Goal: Task Accomplishment & Management: Use online tool/utility

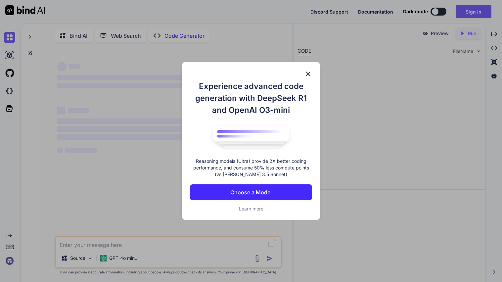
click at [399, 91] on div "Experience advanced code generation with DeepSeek R1 and OpenAI O3-mini Reasoni…" at bounding box center [251, 141] width 502 height 282
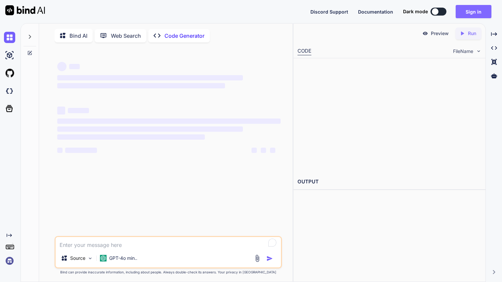
click at [460, 10] on button "Sign in" at bounding box center [474, 11] width 36 height 13
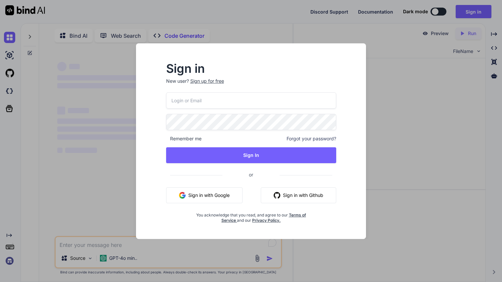
type textarea "x"
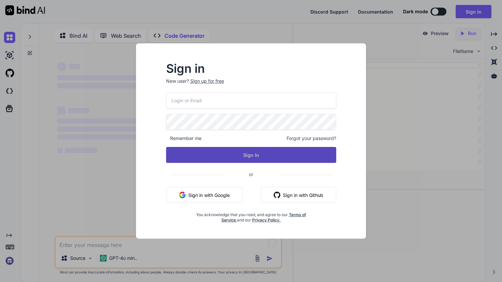
type input "ren23449@tutamail.com"
click at [236, 156] on button "Sign In" at bounding box center [251, 155] width 170 height 16
click at [225, 155] on button "Sign In" at bounding box center [251, 155] width 170 height 16
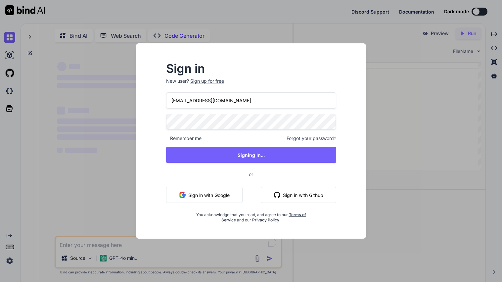
click at [381, 58] on div "Sign in New user? Sign up for free ren23449@tutamail.com Remember me Forgot you…" at bounding box center [251, 141] width 502 height 282
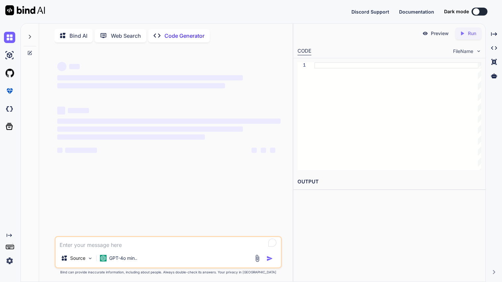
click at [93, 246] on textarea "To enrich screen reader interactions, please activate Accessibility in Grammarl…" at bounding box center [168, 243] width 225 height 12
type textarea "x"
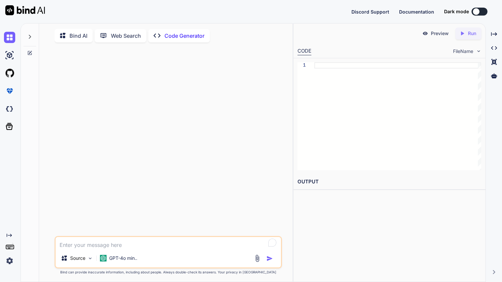
paste textarea "Adapted Reading Passage The Townshend Acts Introduction Early in 1766, Dr. Benj…"
type textarea "Adapted Reading Passage The Townshend Acts Introduction Early in 1766, Dr. Benj…"
type textarea "x"
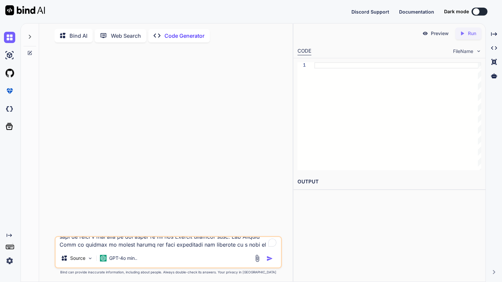
scroll to position [413, 0]
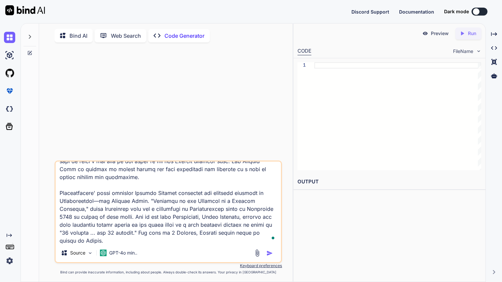
paste textarea "According to the passage, what actions did the colonists take to resist the Tow…"
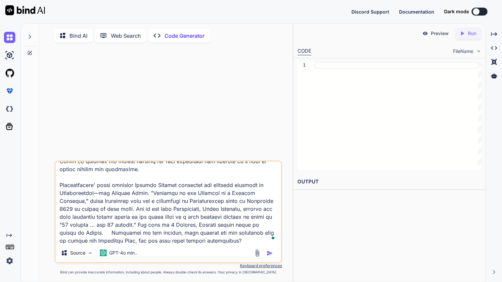
scroll to position [421, 0]
type textarea "Adapted Reading Passage The Townshend Acts Introduction Early in 1766, Dr. Benj…"
click at [267, 255] on img "button" at bounding box center [269, 253] width 7 height 7
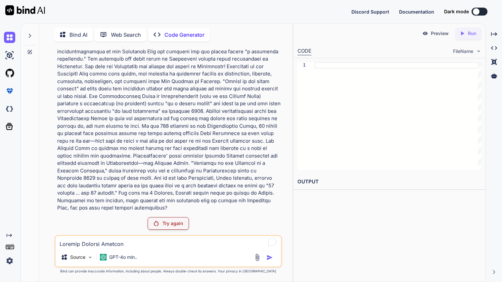
scroll to position [200, 0]
click at [176, 227] on p "Try again" at bounding box center [172, 223] width 21 height 7
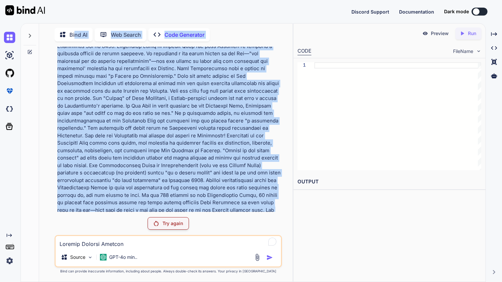
scroll to position [0, 0]
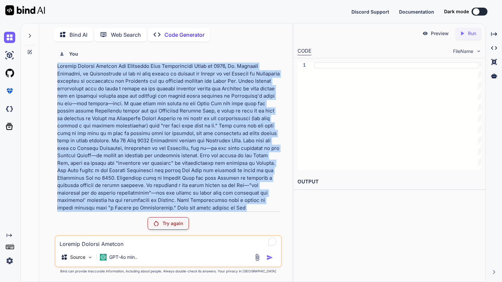
drag, startPoint x: 152, startPoint y: 209, endPoint x: 58, endPoint y: 65, distance: 172.5
click at [58, 65] on p at bounding box center [168, 238] width 223 height 350
copy p "Adapted Reading Passage The Townshend Acts Introduction Early in 1766, Dr. Benj…"
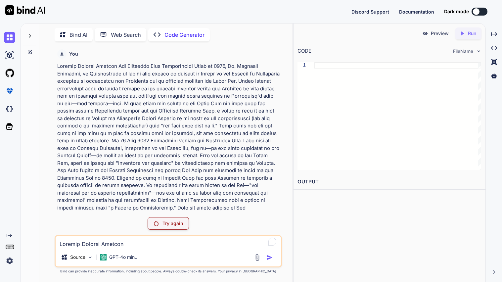
click at [75, 31] on p "Bind AI" at bounding box center [78, 35] width 18 height 8
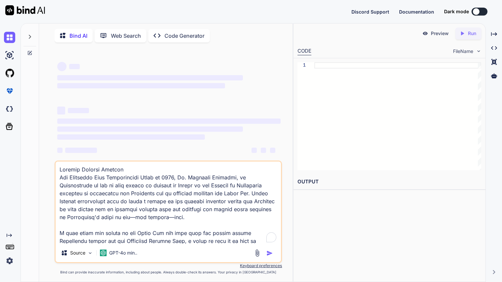
click at [142, 229] on textarea "To enrich screen reader interactions, please activate Accessibility in Grammarl…" at bounding box center [168, 202] width 225 height 82
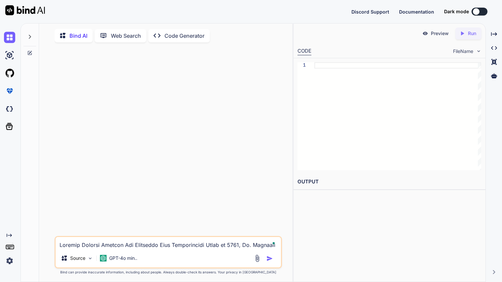
scroll to position [326, 0]
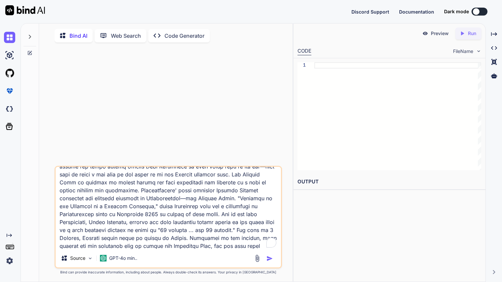
type textarea "Adapted Reading Passage The Townshend Acts Introduction Early in 1766, Dr. Benj…"
click at [269, 261] on img "button" at bounding box center [269, 258] width 7 height 7
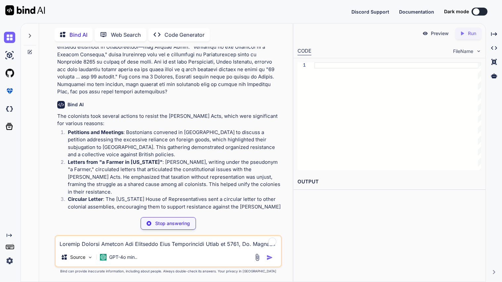
scroll to position [336, 0]
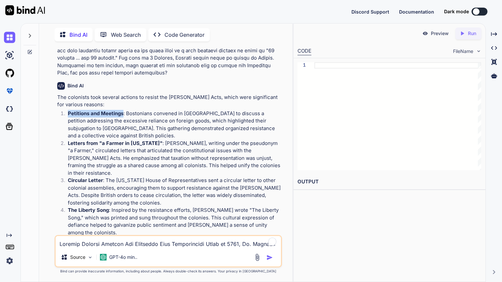
drag, startPoint x: 68, startPoint y: 113, endPoint x: 123, endPoint y: 113, distance: 55.3
click at [123, 113] on strong "Petitions and Meetings" at bounding box center [96, 113] width 56 height 6
copy strong "Petitions and Meetings"
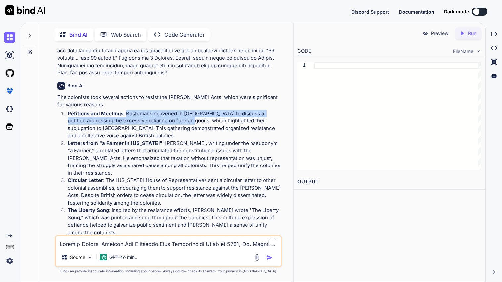
drag, startPoint x: 127, startPoint y: 112, endPoint x: 188, endPoint y: 121, distance: 61.6
click at [188, 121] on p "Petitions and Meetings : Bostonians convened in Faneuil Hall to discuss a petit…" at bounding box center [174, 125] width 213 height 30
copy p "Bostonians convened in Faneuil Hall to discuss a petition addressing the excess…"
drag, startPoint x: 69, startPoint y: 143, endPoint x: 163, endPoint y: 142, distance: 94.0
click at [163, 142] on p "Letters from "a Farmer in Pennsylvania" : John Dickinson, writing under the pse…" at bounding box center [174, 158] width 213 height 37
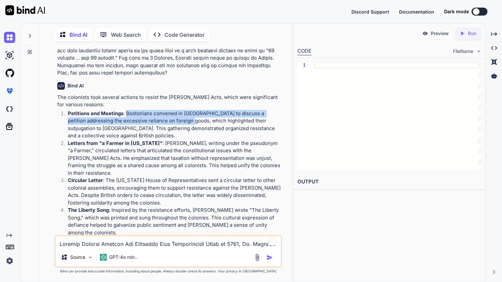
copy strong "Letters from "a Farmer in Pennsylvania""
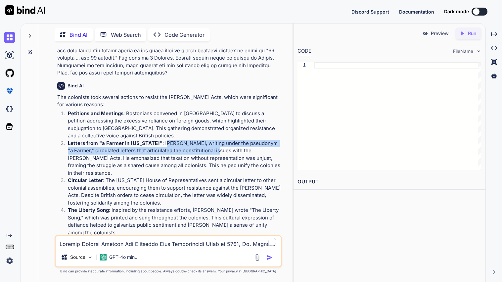
drag, startPoint x: 168, startPoint y: 143, endPoint x: 208, endPoint y: 151, distance: 41.1
click at [208, 151] on p "Letters from "a Farmer in Pennsylvania" : John Dickinson, writing under the pse…" at bounding box center [174, 158] width 213 height 37
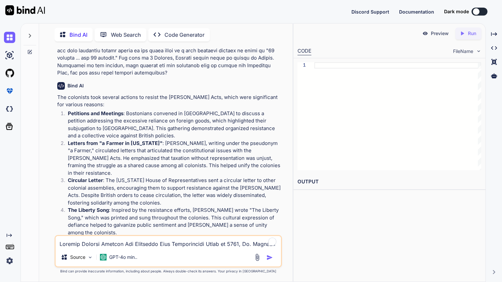
click at [82, 157] on p "Letters from "a Farmer in Pennsylvania" : John Dickinson, writing under the pse…" at bounding box center [174, 158] width 213 height 37
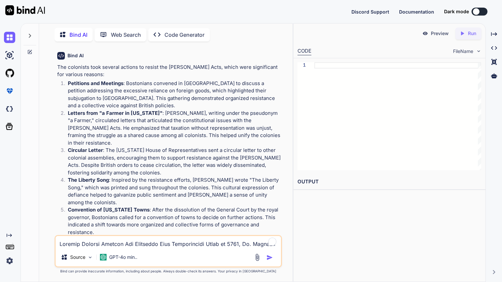
scroll to position [362, 0]
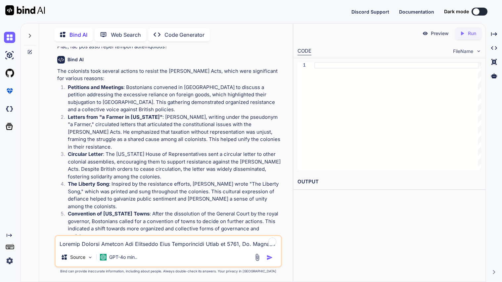
click at [81, 246] on textarea "To enrich screen reader interactions, please activate Accessibility in Grammarl…" at bounding box center [168, 242] width 225 height 12
click at [63, 247] on textarea "eplain in a single paragraph" at bounding box center [168, 242] width 225 height 12
click at [274, 253] on div "Source GPT-4o min.." at bounding box center [168, 258] width 225 height 16
click at [267, 257] on img "button" at bounding box center [269, 257] width 7 height 7
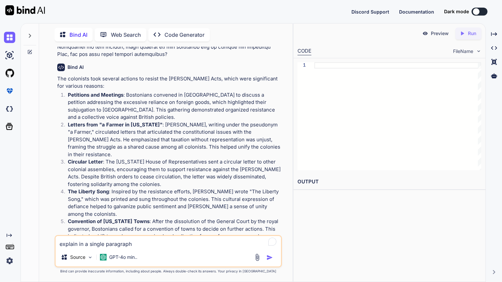
scroll to position [353, 0]
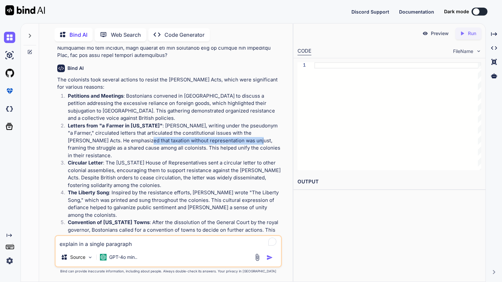
drag, startPoint x: 119, startPoint y: 140, endPoint x: 228, endPoint y: 140, distance: 109.2
click at [228, 140] on p "Letters from "a Farmer in Pennsylvania" : John Dickinson, writing under the pse…" at bounding box center [174, 140] width 213 height 37
copy p "that taxation without representation was unjust"
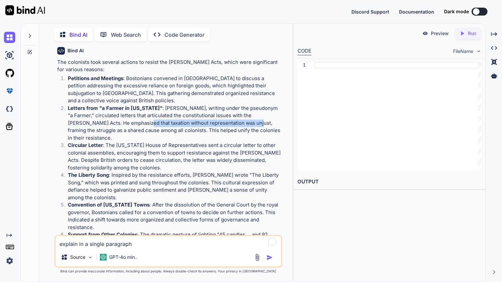
scroll to position [370, 0]
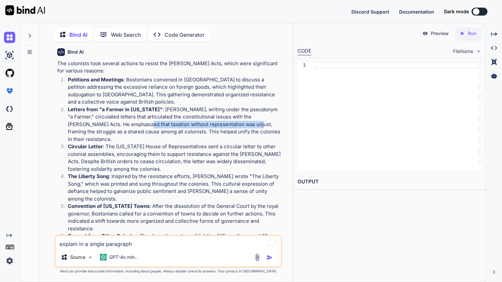
click at [127, 147] on p "Circular Letter : The Massachusetts House of Representatives sent a circular le…" at bounding box center [174, 158] width 213 height 30
drag, startPoint x: 68, startPoint y: 140, endPoint x: 103, endPoint y: 139, distance: 34.4
click at [103, 143] on p "Circular Letter : The Massachusetts House of Representatives sent a circular le…" at bounding box center [174, 158] width 213 height 30
copy strong "Circular Letter"
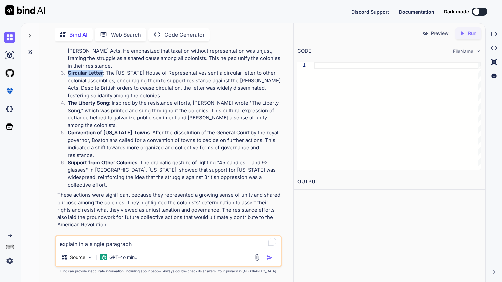
scroll to position [443, 0]
drag, startPoint x: 68, startPoint y: 96, endPoint x: 109, endPoint y: 95, distance: 41.7
click at [109, 100] on li "The Liberty Song : Inspired by the resistance efforts, Dickinson wrote "The Lib…" at bounding box center [172, 115] width 218 height 30
copy strong "The Liberty Song"
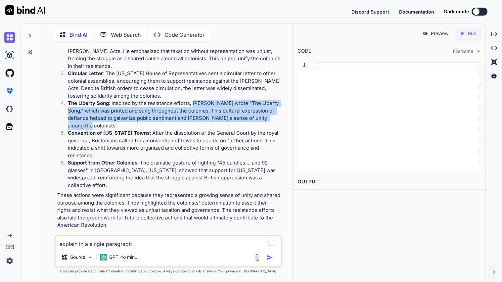
drag, startPoint x: 192, startPoint y: 95, endPoint x: 268, endPoint y: 111, distance: 77.9
click at [268, 111] on p "The Liberty Song : Inspired by the resistance efforts, Dickinson wrote "The Lib…" at bounding box center [174, 115] width 213 height 30
copy p "Dickinson wrote "The Liberty Song," which was printed and sung throughout the c…"
drag, startPoint x: 68, startPoint y: 118, endPoint x: 157, endPoint y: 117, distance: 89.0
click at [150, 130] on strong "Convention of Massachusetts Towns" at bounding box center [109, 133] width 82 height 6
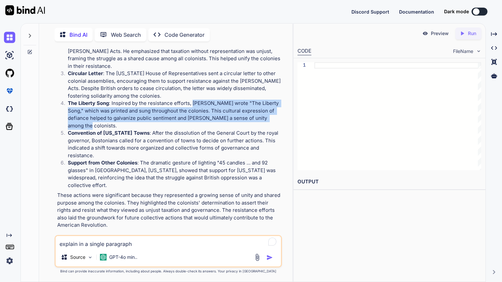
copy strong "Convention of Massachusetts Towns"
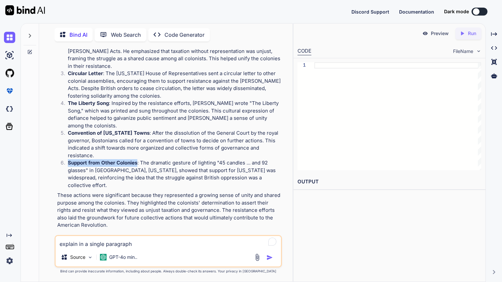
drag, startPoint x: 68, startPoint y: 147, endPoint x: 138, endPoint y: 148, distance: 69.8
click at [138, 159] on p "Support from Other Colonies : The dramatic gesture of lighting "45 candles ... …" at bounding box center [174, 174] width 213 height 30
copy strong "Support from Other Colonies"
click at [140, 159] on p "Support from Other Colonies : The dramatic gesture of lighting "45 candles ... …" at bounding box center [174, 174] width 213 height 30
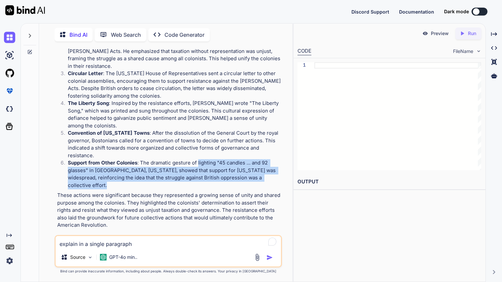
drag, startPoint x: 199, startPoint y: 147, endPoint x: 105, endPoint y: 170, distance: 96.9
click at [105, 170] on p "Support from Other Colonies : The dramatic gesture of lighting "45 candles ... …" at bounding box center [174, 174] width 213 height 30
click at [129, 196] on p "These actions were significant because they represented a growing sense of unit…" at bounding box center [168, 210] width 223 height 37
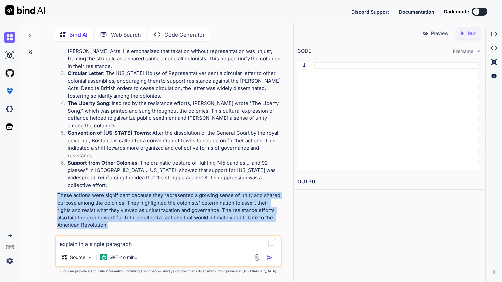
drag, startPoint x: 58, startPoint y: 179, endPoint x: 141, endPoint y: 211, distance: 89.3
click at [141, 211] on p "These actions were significant because they represented a growing sense of unit…" at bounding box center [168, 210] width 223 height 37
click at [87, 246] on textarea "explain in a single paragraph" at bounding box center [168, 242] width 225 height 12
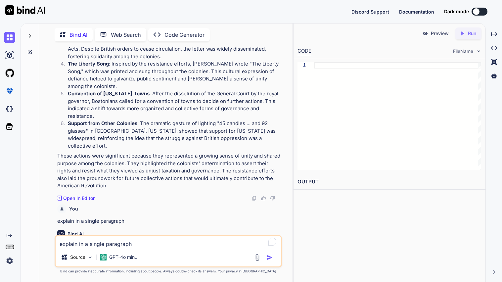
scroll to position [502, 0]
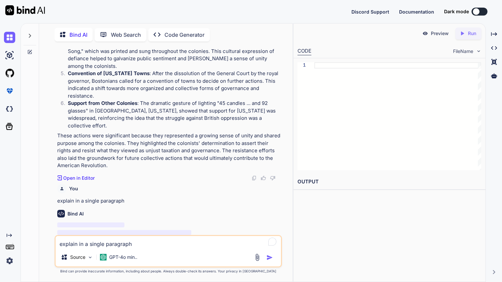
paste textarea "How did John Dickinson contribute to the colonial response against the Townshen…"
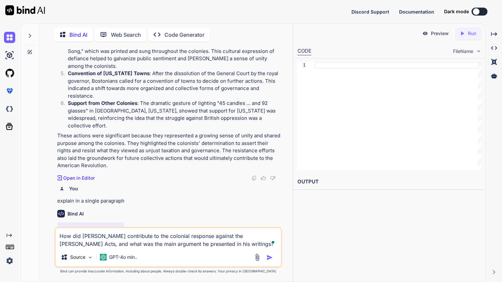
type textarea "How did John Dickinson contribute to the colonial response against the Townshen…"
click at [272, 258] on img "button" at bounding box center [269, 257] width 7 height 7
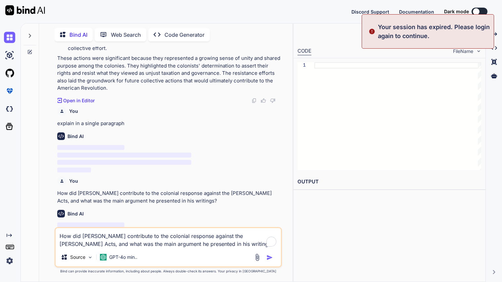
scroll to position [587, 0]
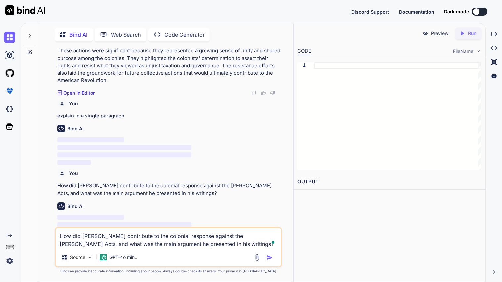
click at [269, 259] on img "button" at bounding box center [269, 257] width 7 height 7
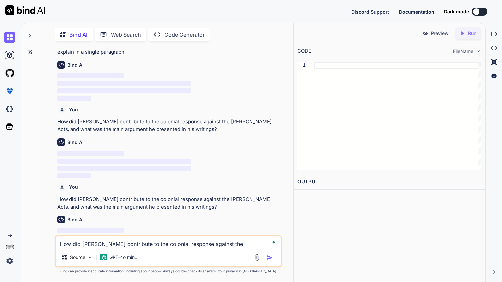
scroll to position [657, 0]
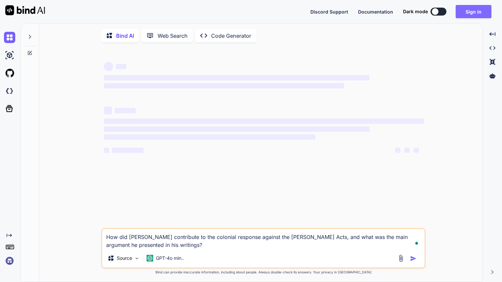
type textarea "x"
click at [475, 13] on button "Sign in" at bounding box center [474, 11] width 36 height 13
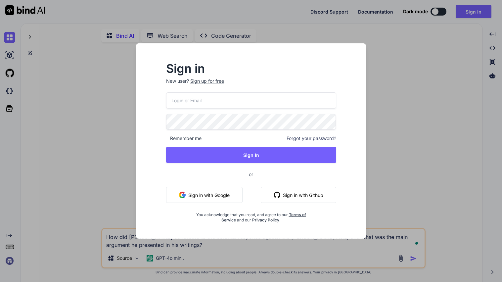
type input "ren23449@tutamail.com"
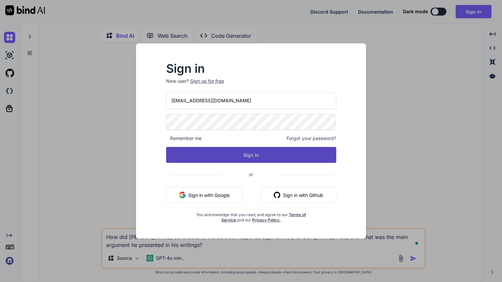
click at [252, 150] on button "Sign In" at bounding box center [251, 155] width 170 height 16
click at [226, 158] on button "Sign In" at bounding box center [251, 155] width 170 height 16
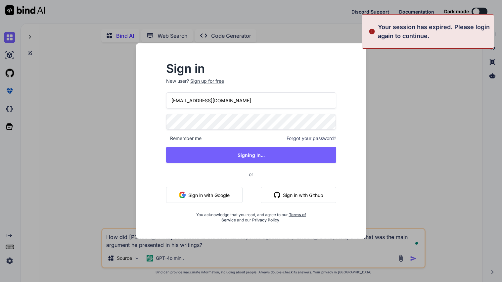
type textarea "x"
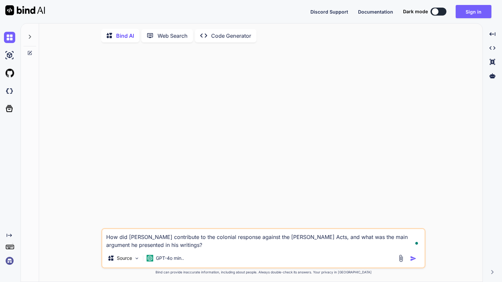
click at [182, 247] on textarea "How did John Dickinson contribute to the colonial response against the Townshen…" at bounding box center [263, 239] width 322 height 20
type textarea "How did John Dickinson contribute to the colonial response against the Townshen…"
type textarea "x"
type textarea "How did John Dickinson contribute to the colonial response against the Townshen…"
type textarea "x"
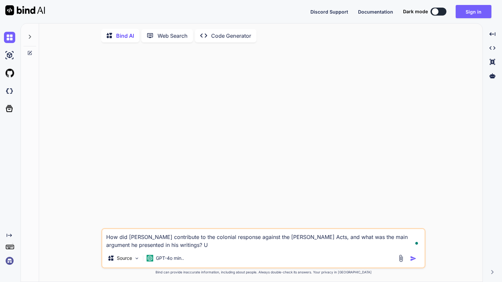
type textarea "How did John Dickinson contribute to the colonial response against the Townshen…"
type textarea "x"
type textarea "How did John Dickinson contribute to the colonial response against the Townshen…"
type textarea "x"
type textarea "How did John Dickinson contribute to the colonial response against the Townshen…"
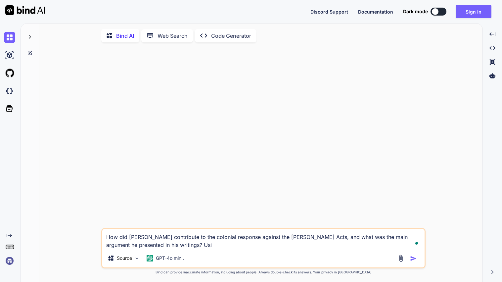
type textarea "x"
type textarea "How did John Dickinson contribute to the colonial response against the Townshen…"
type textarea "x"
type textarea "How did John Dickinson contribute to the colonial response against the Townshen…"
type textarea "x"
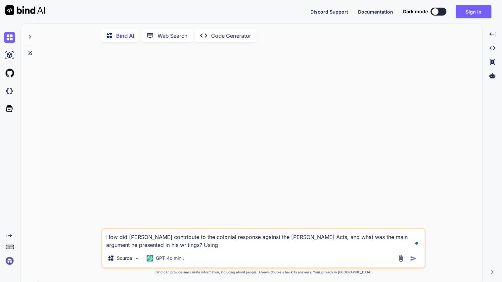
type textarea "How did John Dickinson contribute to the colonial response against the Townshen…"
type textarea "x"
type textarea "How did John Dickinson contribute to the colonial response against the Townshen…"
type textarea "x"
type textarea "How did John Dickinson contribute to the colonial response against the Townshen…"
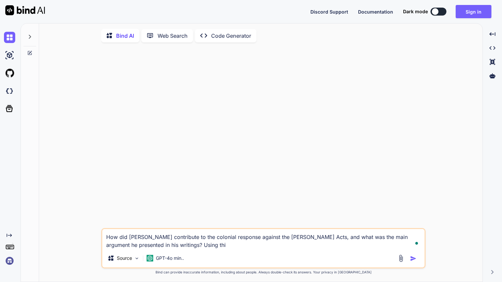
type textarea "x"
type textarea "How did John Dickinson contribute to the colonial response against the Townshen…"
type textarea "x"
type textarea "How did John Dickinson contribute to the colonial response against the Townshen…"
type textarea "x"
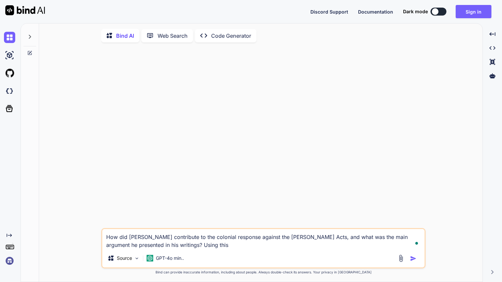
type textarea "How did John Dickinson contribute to the colonial response against the Townshen…"
type textarea "x"
type textarea "How did John Dickinson contribute to the colonial response against the Townshen…"
type textarea "x"
type textarea "How did John Dickinson contribute to the colonial response against the Townshen…"
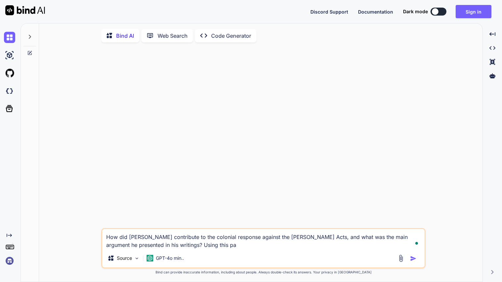
type textarea "x"
type textarea "How did John Dickinson contribute to the colonial response against the Townshen…"
type textarea "x"
type textarea "How did John Dickinson contribute to the colonial response against the Townshen…"
type textarea "x"
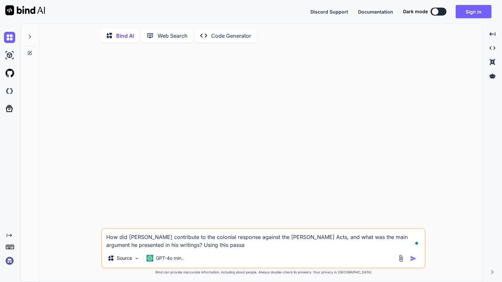
type textarea "How did John Dickinson contribute to the colonial response against the Townshen…"
type textarea "x"
type textarea "How did John Dickinson contribute to the colonial response against the Townshen…"
type textarea "x"
type textarea "How did John Dickinson contribute to the colonial response against the Townshen…"
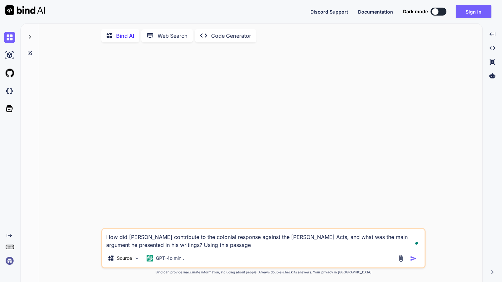
type textarea "x"
type textarea "How did John Dickinson contribute to the colonial response against the Townshen…"
type textarea "x"
type textarea "How did John Dickinson contribute to the colonial response against the Townshen…"
type textarea "x"
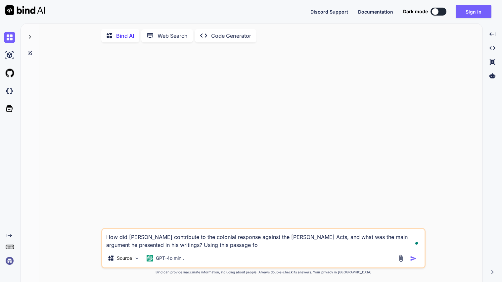
type textarea "How did John Dickinson contribute to the colonial response against the Townshen…"
type textarea "x"
type textarea "How did John Dickinson contribute to the colonial response against the Townshen…"
type textarea "x"
type textarea "How did John Dickinson contribute to the colonial response against the Townshen…"
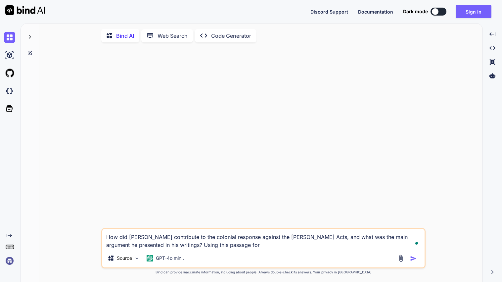
type textarea "x"
type textarea "How did John Dickinson contribute to the colonial response against the Townshen…"
type textarea "x"
type textarea "How did John Dickinson contribute to the colonial response against the Townshen…"
type textarea "x"
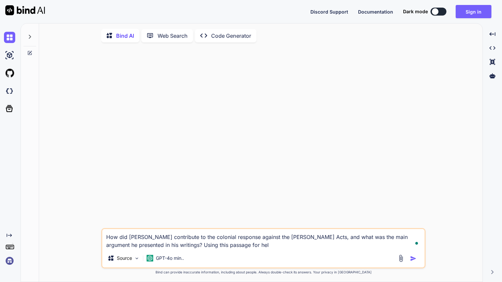
type textarea "How did John Dickinson contribute to the colonial response against the Townshen…"
type textarea "x"
type textarea "How did John Dickinson contribute to the colonial response against the Townshen…"
click at [463, 16] on button "Sign in" at bounding box center [474, 11] width 36 height 13
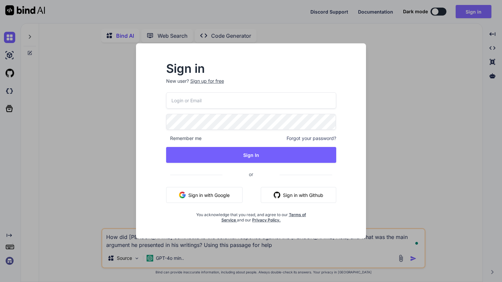
type input "ren23449@tutamail.com"
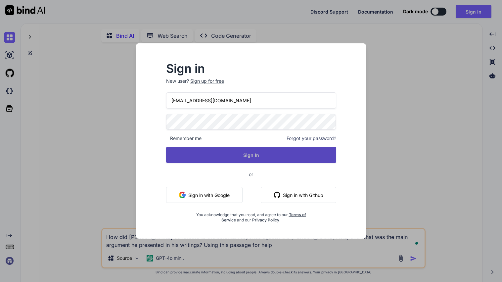
click at [212, 162] on button "Sign In" at bounding box center [251, 155] width 170 height 16
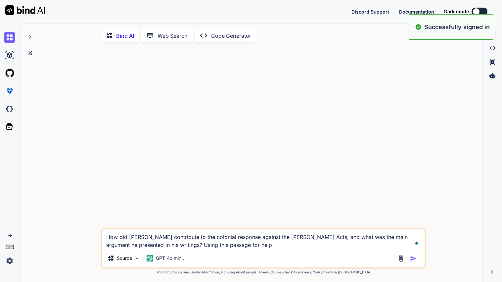
type textarea "x"
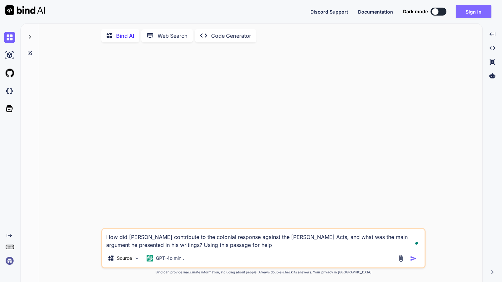
click at [475, 13] on button "Sign in" at bounding box center [474, 11] width 36 height 13
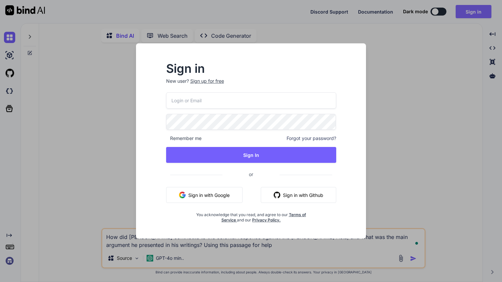
type input "ren23449@tutamail.com"
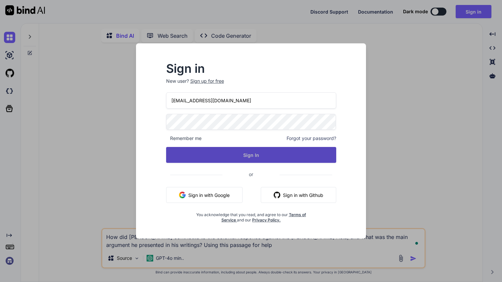
click at [256, 152] on button "Sign In" at bounding box center [251, 155] width 170 height 16
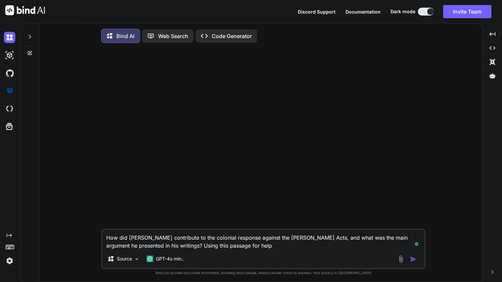
type textarea "x"
click at [301, 113] on div at bounding box center [264, 138] width 323 height 180
click at [254, 253] on div "How did John Dickinson contribute to the colonial response against the Townshen…" at bounding box center [263, 249] width 324 height 40
click at [251, 252] on div "How did John Dickinson contribute to the colonial response against the Townshen…" at bounding box center [263, 249] width 324 height 40
click at [249, 249] on textarea "How did John Dickinson contribute to the colonial response against the Townshen…" at bounding box center [263, 240] width 322 height 20
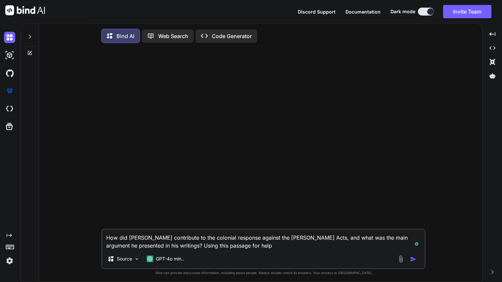
type textarea "How did John Dickinson contribute to the colonial response against the Townshen…"
type textarea "x"
paste textarea "The Townshend Acts Introduction Early in 1766, Dr. Benjamin Franklin, of Philad…"
type textarea "How did John Dickinson contribute to the colonial response against the Townshen…"
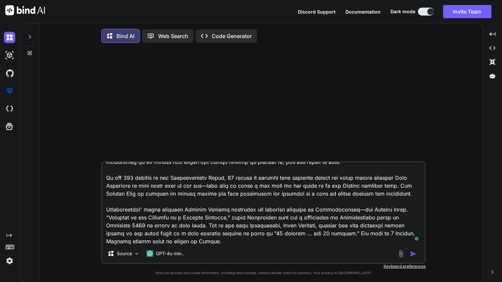
scroll to position [278, 0]
type textarea "x"
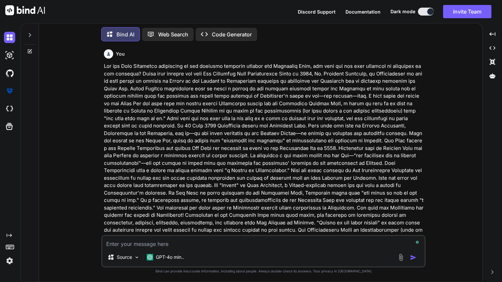
scroll to position [111, 0]
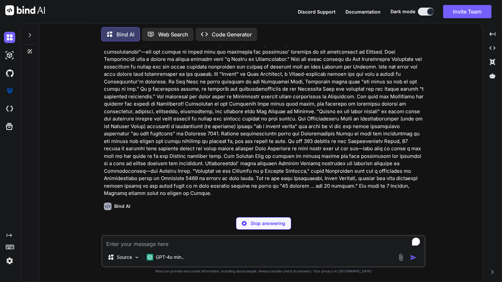
click at [427, 14] on button at bounding box center [426, 12] width 16 height 8
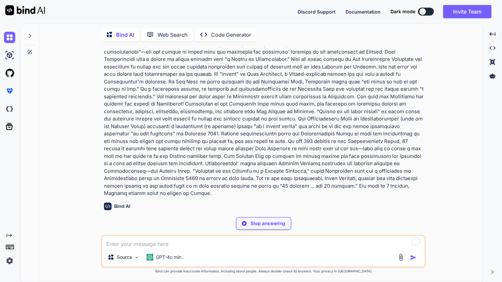
scroll to position [2, 0]
type textarea "x"
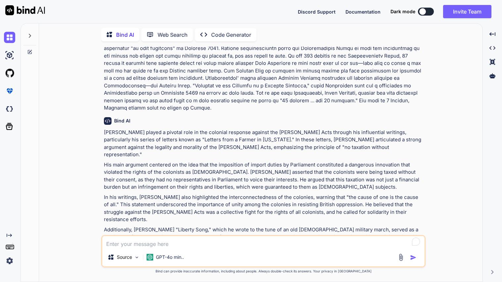
scroll to position [223, 0]
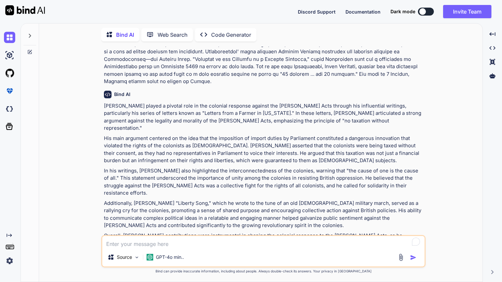
click at [147, 237] on textarea "To enrich screen reader interactions, please activate Accessibility in Grammarl…" at bounding box center [263, 242] width 322 height 12
type textarea "i"
type textarea "x"
type textarea "in"
type textarea "x"
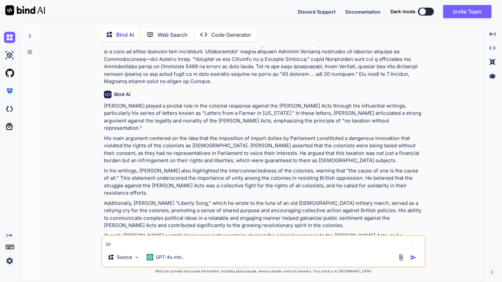
type textarea "in"
type textarea "x"
type textarea "in a"
type textarea "x"
type textarea "in a"
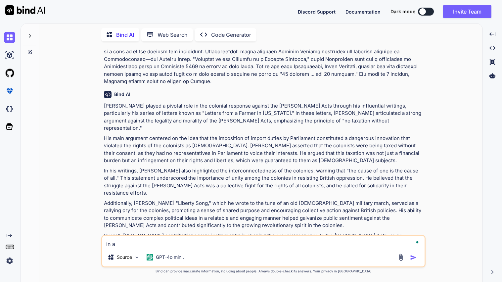
type textarea "x"
type textarea "in a s"
type textarea "x"
type textarea "in a si"
type textarea "x"
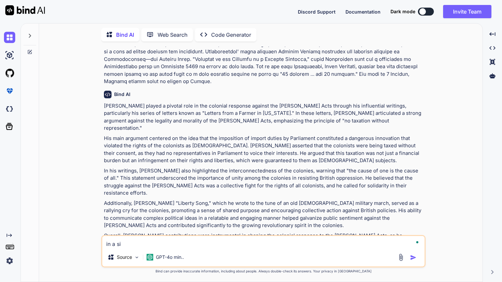
type textarea "in a sin"
type textarea "x"
type textarea "in a sing"
type textarea "x"
type textarea "in a singl"
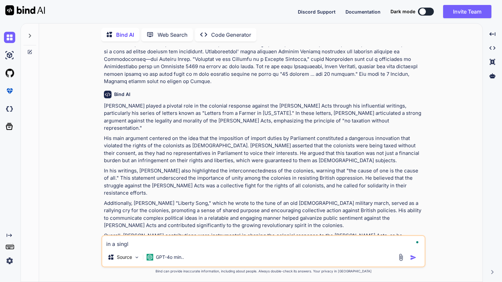
type textarea "x"
type textarea "in a single"
type textarea "x"
type textarea "in a single"
type textarea "x"
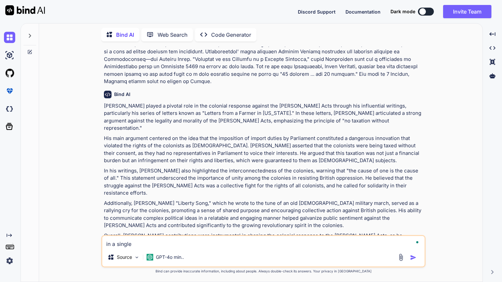
type textarea "in a single p"
type textarea "x"
type textarea "in a single pa"
type textarea "x"
type textarea "in a single par"
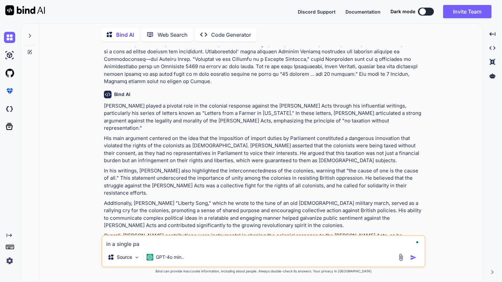
type textarea "x"
type textarea "in a single paraq"
type textarea "x"
type textarea "in a single paraqg"
type textarea "x"
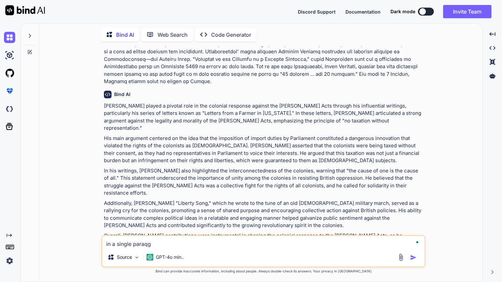
type textarea "in a single paraqgr"
type textarea "x"
type textarea "in a single paraqgra"
type textarea "x"
type textarea "in a single paraqgrap"
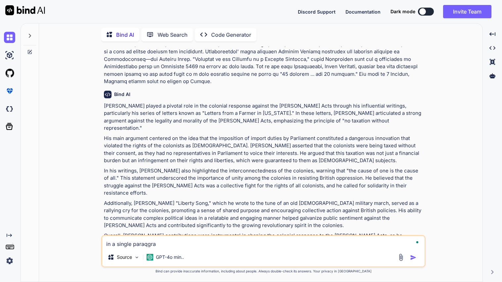
type textarea "x"
type textarea "in a single paraqgraph"
type textarea "x"
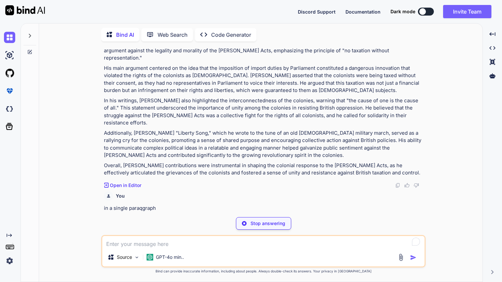
scroll to position [293, 0]
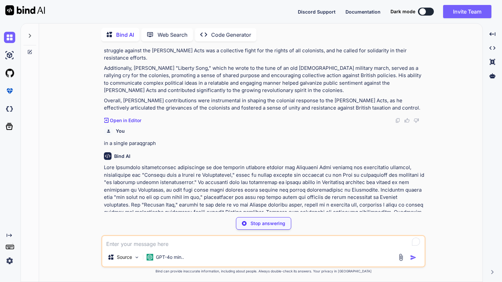
type textarea "x"
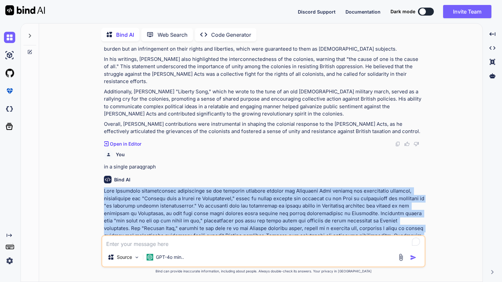
drag, startPoint x: 104, startPoint y: 167, endPoint x: 269, endPoint y: 220, distance: 173.3
click at [269, 220] on p at bounding box center [264, 217] width 320 height 60
copy p "John Dickinson significantly contributed to the colonial response against the T…"
click at [124, 247] on textarea "To enrich screen reader interactions, please activate Accessibility in Grammarl…" at bounding box center [263, 242] width 322 height 12
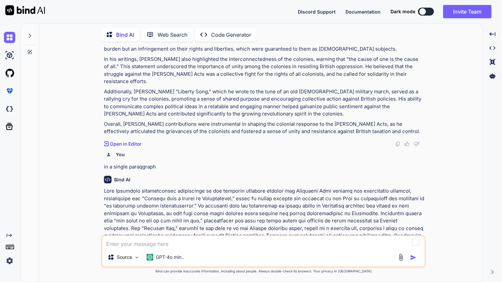
paste textarea "What was the significance of the arrival of British troops in Boston in October…"
type textarea "What was the significance of the arrival of British troops in Boston in October…"
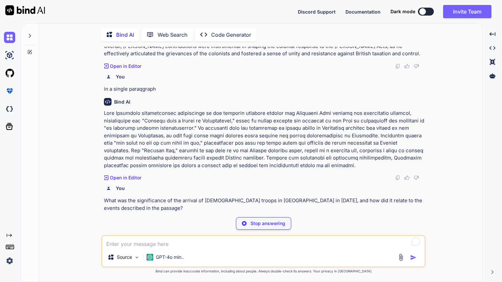
type textarea "x"
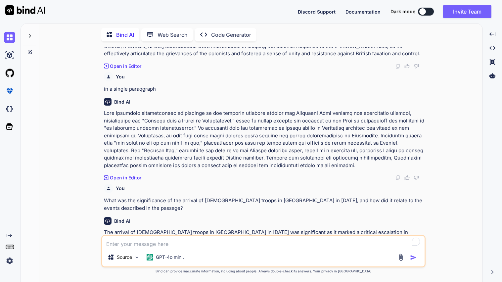
scroll to position [471, 0]
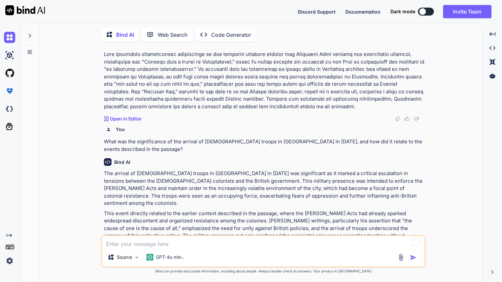
click at [170, 243] on textarea "To enrich screen reader interactions, please activate Accessibility in Grammarl…" at bounding box center [263, 242] width 322 height 12
type textarea "in"
type textarea "x"
type textarea "in"
type textarea "x"
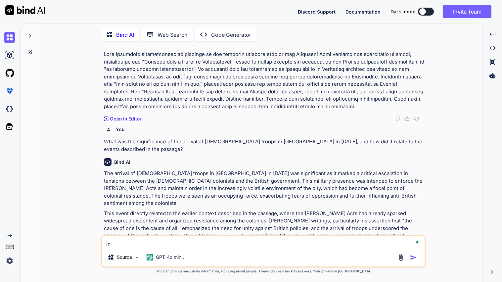
type textarea "in o"
type textarea "x"
type textarea "in on"
type textarea "x"
type textarea "in one"
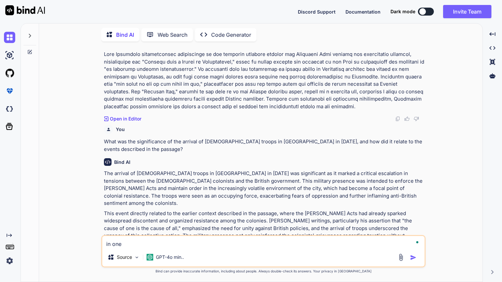
type textarea "x"
type textarea "in one"
type textarea "x"
type textarea "in one s"
type textarea "x"
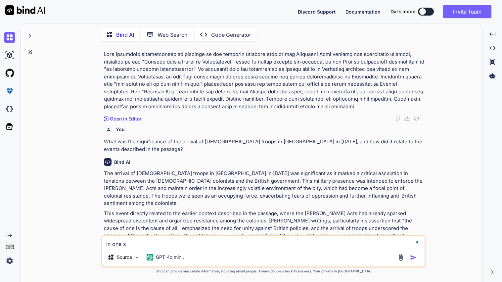
type textarea "in one sm"
type textarea "x"
type textarea "in one sma"
type textarea "x"
type textarea "in one smal"
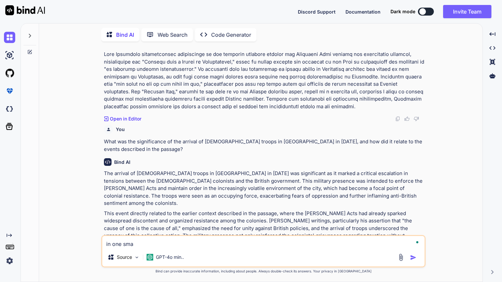
type textarea "x"
type textarea "in one small"
type textarea "x"
type textarea "in one small"
type textarea "x"
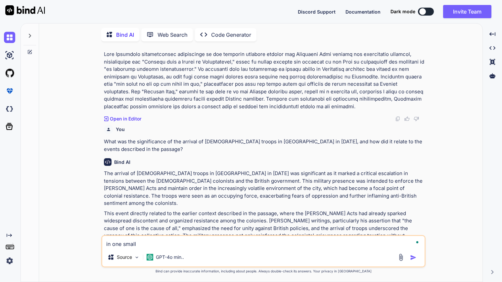
type textarea "in one small p"
type textarea "x"
type textarea "in one small pa"
type textarea "x"
type textarea "in one small par"
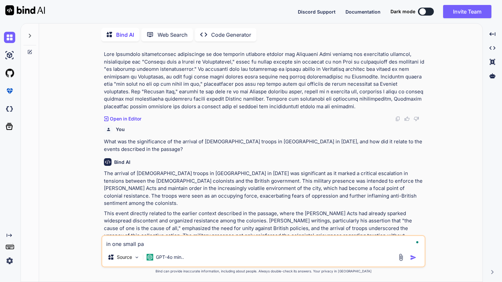
type textarea "x"
type textarea "in one small para"
type textarea "x"
type textarea "in one small parag"
type textarea "x"
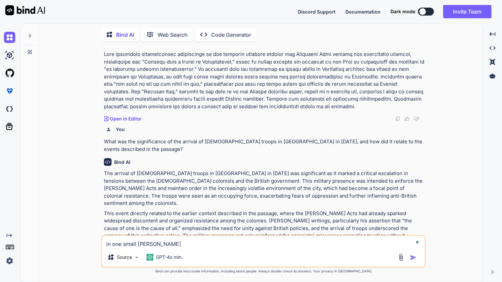
type textarea "in one small paragr"
type textarea "x"
type textarea "in one small paragra"
type textarea "x"
type textarea "in one small paragrap"
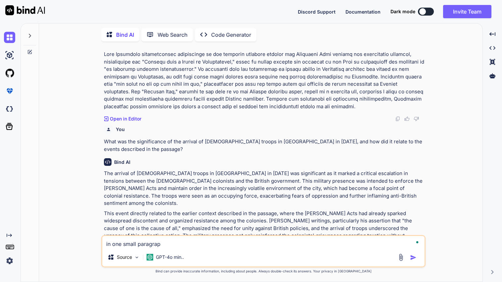
type textarea "x"
type textarea "in one small paragraph"
type textarea "x"
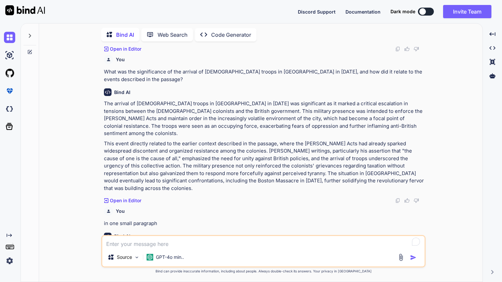
scroll to position [561, 0]
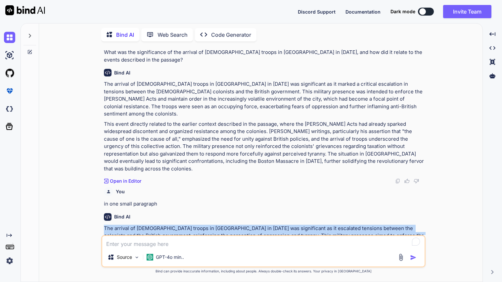
drag, startPoint x: 104, startPoint y: 191, endPoint x: 347, endPoint y: 219, distance: 245.1
click at [347, 225] on p "The arrival of British troops in Boston in October 1768 was significant as it e…" at bounding box center [264, 247] width 320 height 45
copy p "The arrival of British troops in Boston in October 1768 was significant as it e…"
click at [220, 34] on p "Code Generator" at bounding box center [231, 35] width 40 height 8
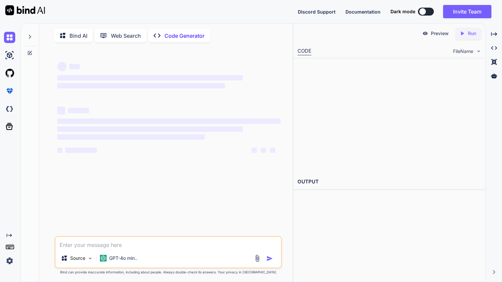
type textarea "x"
click at [124, 243] on textarea "To enrich screen reader interactions, please activate Accessibility in Grammarl…" at bounding box center [168, 243] width 225 height 12
type textarea "build"
type textarea "x"
type textarea "build a"
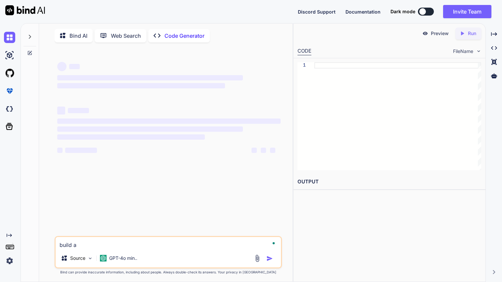
type textarea "x"
type textarea "build a"
type textarea "x"
type textarea "build a p"
type textarea "x"
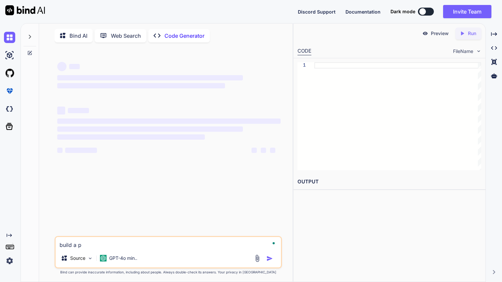
type textarea "build a pt"
type textarea "x"
type textarea "build a p"
type textarea "x"
type textarea "build a pr"
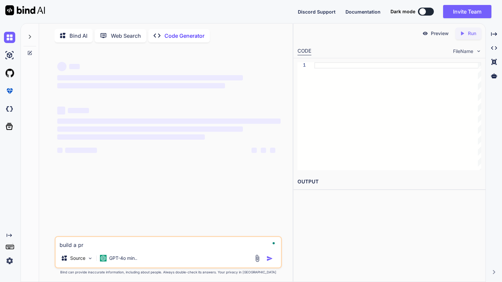
type textarea "x"
type textarea "build a pro"
type textarea "x"
type textarea "build a prof"
type textarea "x"
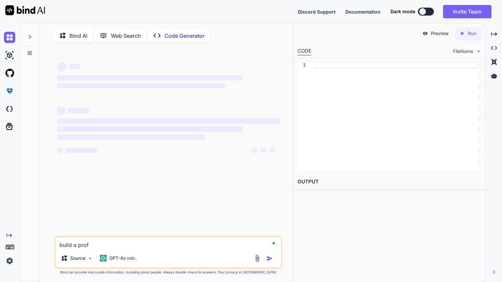
type textarea "build a profe"
type textarea "x"
type textarea "build a profes"
type textarea "x"
type textarea "build a profess"
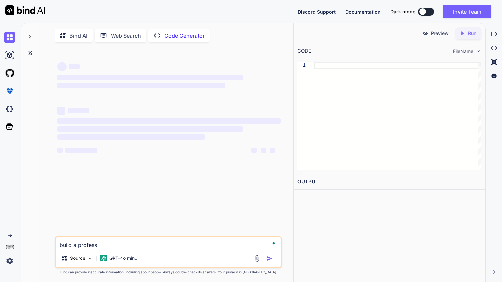
type textarea "x"
type textarea "build a professi"
type textarea "x"
type textarea "build a professio"
type textarea "x"
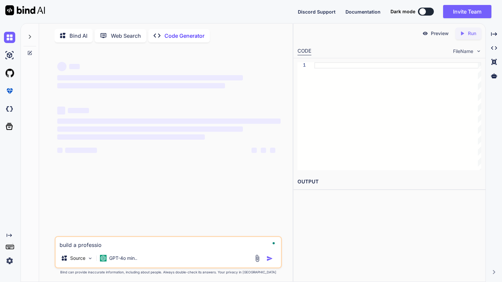
type textarea "build a profession"
type textarea "x"
type textarea "build a professiona"
type textarea "x"
type textarea "build a professional"
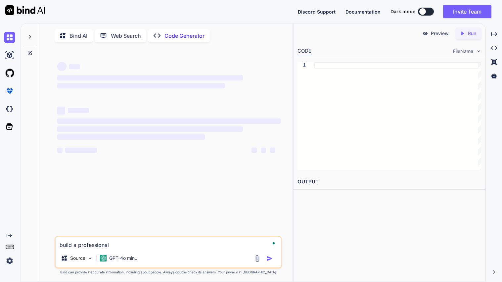
type textarea "x"
type textarea "build a professional"
type textarea "x"
click at [184, 246] on textarea "build a professional gamming website ussing html css and javascript" at bounding box center [168, 243] width 225 height 12
click at [425, 10] on button at bounding box center [426, 12] width 16 height 8
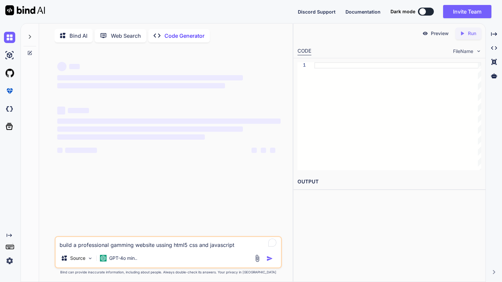
click at [425, 10] on button at bounding box center [426, 12] width 16 height 8
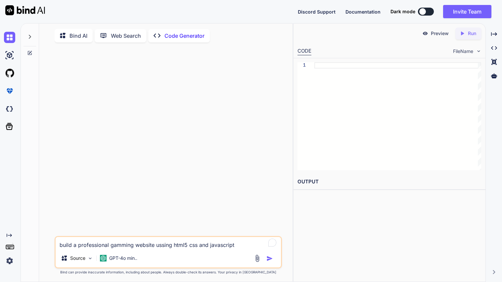
type textarea "x"
type textarea "build a professional gamming website ussing html5 css and javascriptb"
type textarea "x"
type textarea "build a professional gamming website ussing html5 css and javascriptbu"
type textarea "x"
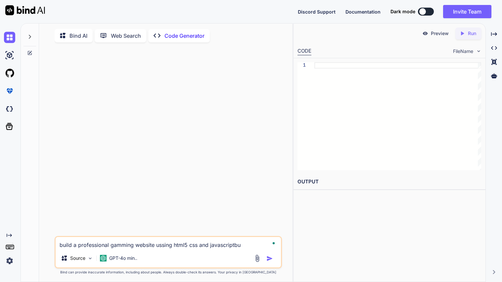
type textarea "build a professional gamming website ussing html5 css and javascriptbui"
type textarea "x"
type textarea "build a professional gamming website ussing html5 css and javascriptbuil"
type textarea "x"
type textarea "build a professional gamming website ussing html5 css and javascriptbuild"
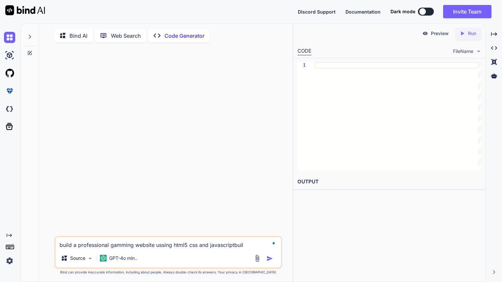
type textarea "x"
type textarea "build a professional gamming website ussing html5 css and javascriptbuild"
type textarea "x"
type textarea "build a professional gamming website ussing html5 css and javascriptbuild a"
type textarea "x"
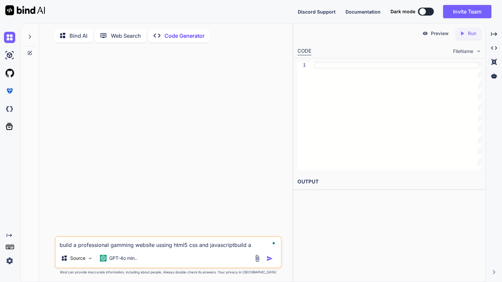
type textarea "build a professional gamming website ussing html5 css and javascriptbuild a"
type textarea "x"
type textarea "build a professional gamming website ussing html5 css and javascriptbuild a p"
type textarea "x"
type textarea "build a professional gamming website ussing html5 css and javascriptbuild a pr"
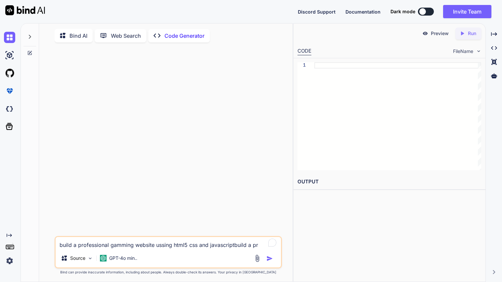
type textarea "x"
type textarea "build a professional gamming website ussing html5 css and javascriptbuild a pro"
type textarea "x"
type textarea "build a professional gamming website ussing html5 css and javascriptbuild a prof"
type textarea "x"
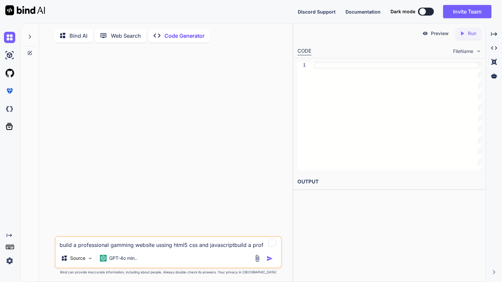
type textarea "x"
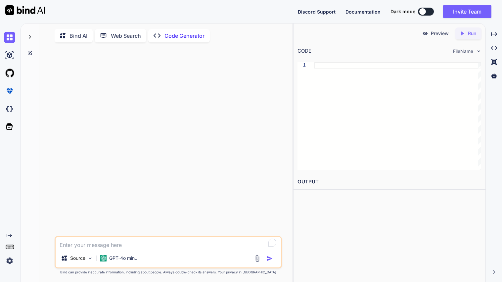
type textarea "b"
type textarea "x"
type textarea "bu"
type textarea "x"
type textarea "[PERSON_NAME]"
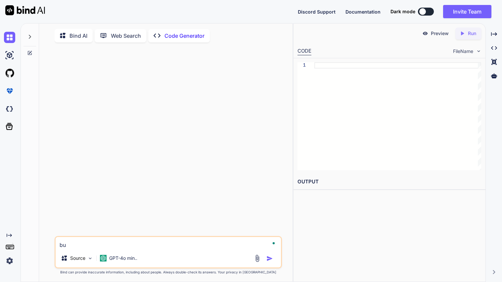
type textarea "x"
type textarea "buil"
type textarea "x"
type textarea "build"
type textarea "x"
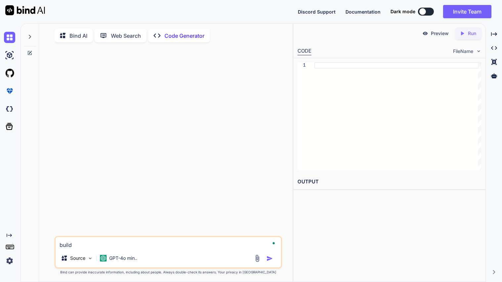
type textarea "build"
type textarea "x"
type textarea "build a"
type textarea "x"
type textarea "build a"
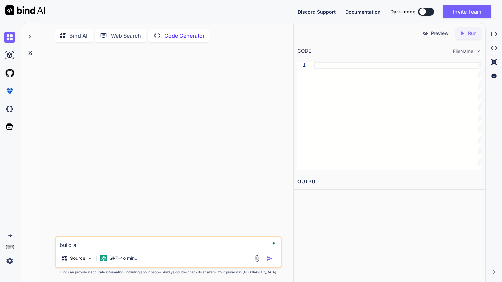
type textarea "x"
type textarea "build a p"
type textarea "x"
type textarea "build a pr"
type textarea "x"
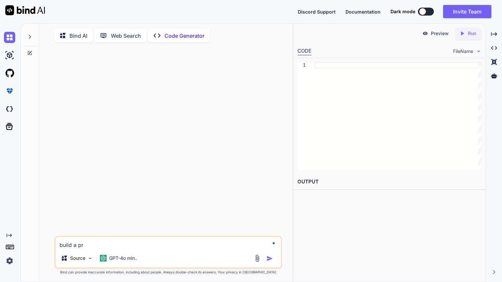
type textarea "build a pro"
type textarea "x"
type textarea "build a prof"
type textarea "x"
type textarea "build a profe"
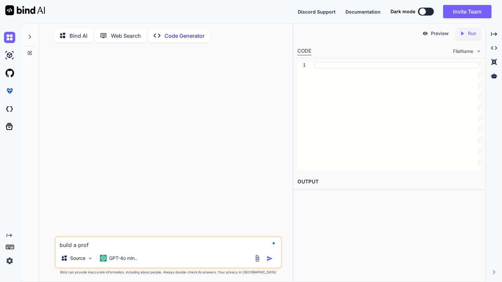
type textarea "x"
type textarea "build a profes"
type textarea "x"
type textarea "build a profess"
type textarea "x"
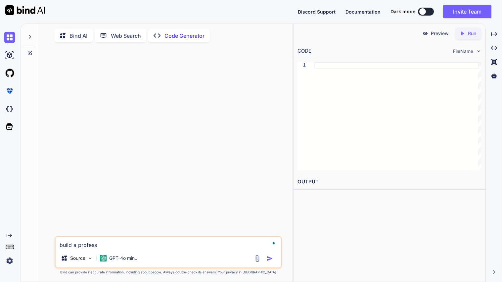
type textarea "build a professi"
type textarea "x"
type textarea "build a professio"
type textarea "x"
type textarea "build a profession"
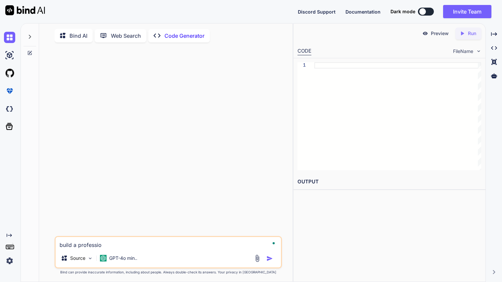
type textarea "x"
type textarea "build a professiona"
type textarea "x"
type textarea "build a professional"
type textarea "x"
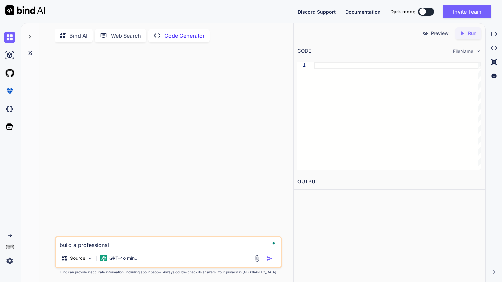
type textarea "build a professional"
type textarea "x"
type textarea "build a professional w"
type textarea "x"
type textarea "build a professional we"
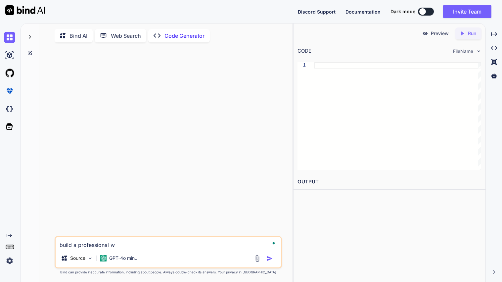
type textarea "x"
type textarea "build a professional web"
type textarea "x"
type textarea "build a professional webs"
type textarea "x"
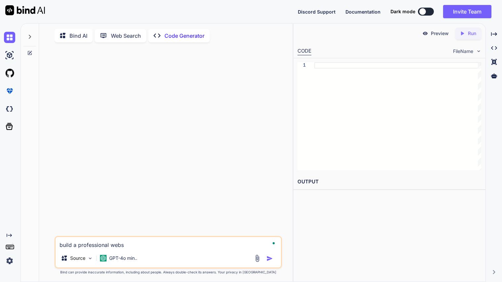
type textarea "build a professional websi"
type textarea "x"
type textarea "build a professional websit"
type textarea "x"
type textarea "build a professional website"
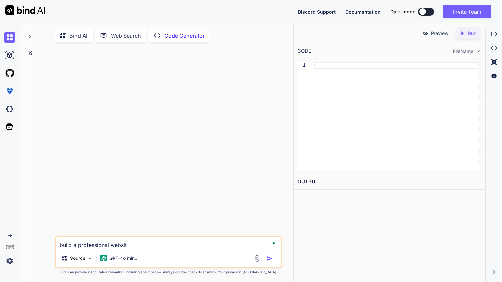
type textarea "x"
type textarea "build a professional website"
type textarea "x"
type textarea "build a professional website u"
type textarea "x"
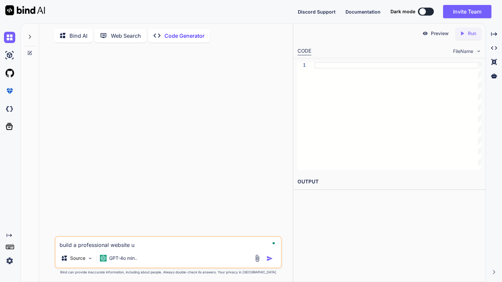
type textarea "build a professional website us"
type textarea "x"
type textarea "build a professional website usi"
type textarea "x"
type textarea "build a professional website usin"
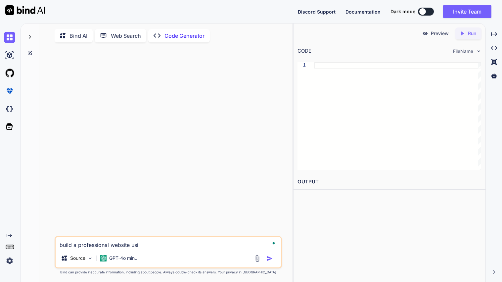
type textarea "x"
type textarea "build a professional website using"
type textarea "x"
type textarea "build a professional website using"
type textarea "x"
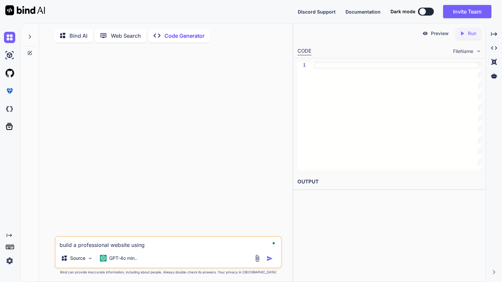
type textarea "build a professional website using h"
type textarea "x"
type textarea "build a professional website using ht"
type textarea "x"
type textarea "build a professional website using htm"
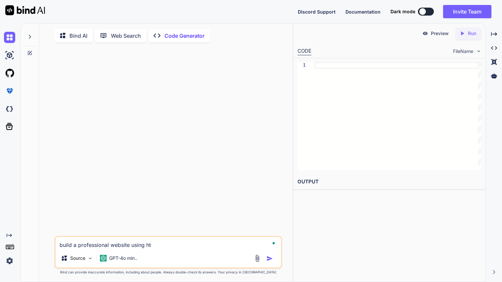
type textarea "x"
type textarea "build a professional website using html"
type textarea "x"
type textarea "build a professional website using html"
type textarea "x"
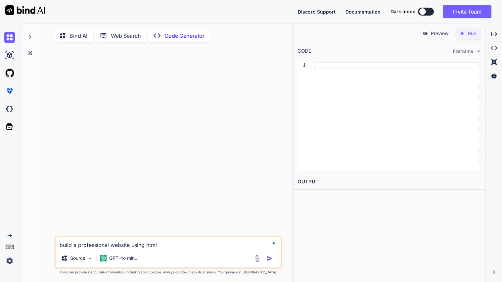
type textarea "build a professional website using html c"
type textarea "x"
type textarea "build a professional website using html cs"
type textarea "x"
type textarea "build a professional website using html css"
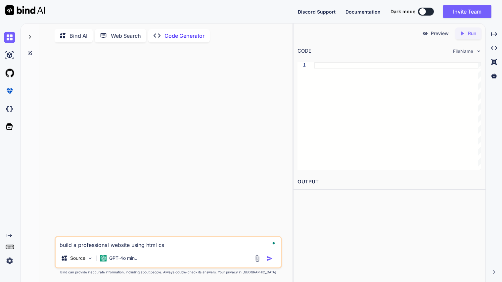
type textarea "x"
type textarea "build a professional website using html css"
type textarea "x"
type textarea "build a professional website using html css j"
type textarea "x"
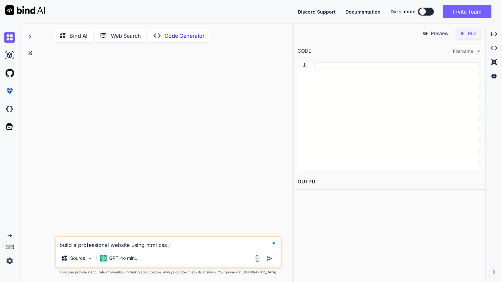
type textarea "build a professional website using html css ja"
type textarea "x"
type textarea "build a professional website using html css jav"
type textarea "x"
type textarea "build a professional website using html css java"
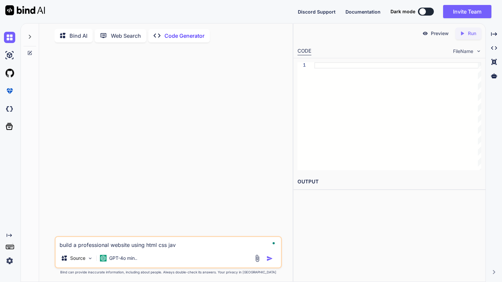
type textarea "x"
type textarea "build a professional website using html css javas"
type textarea "x"
type textarea "build a professional website using html css javasc"
type textarea "x"
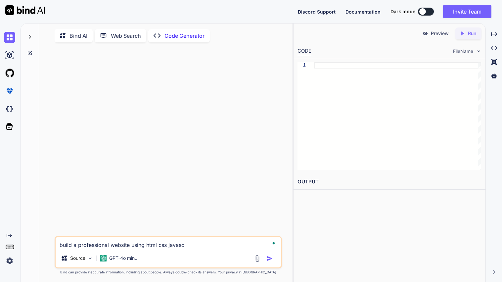
type textarea "build a professional website using html css javascr"
type textarea "x"
type textarea "build a professional website using html css javascri"
type textarea "x"
type textarea "build a professional website using html css javascrip"
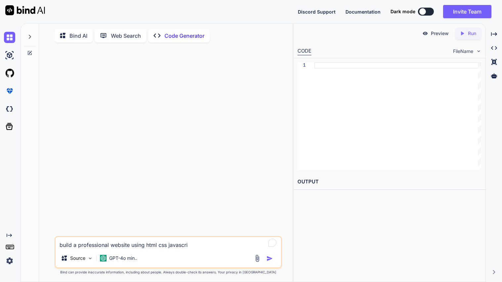
type textarea "x"
type textarea "build a professional website using html css javascript"
type textarea "x"
type textarea "build a professional website using html css javascript."
type textarea "x"
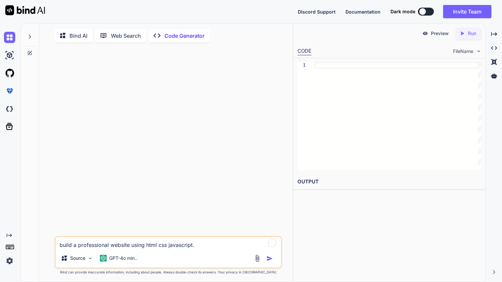
type textarea "build a professional website using html css javascript."
type textarea "x"
type textarea "build a professional website using html css javascript. A"
type textarea "x"
type textarea "build a professional website using html css javascript. An"
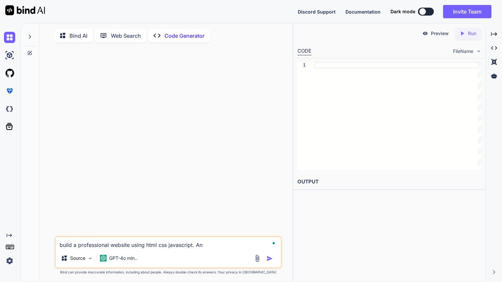
type textarea "x"
type textarea "build a professional website using html css javascript. And"
type textarea "x"
type textarea "build a professional website using html css javascript. And"
type textarea "x"
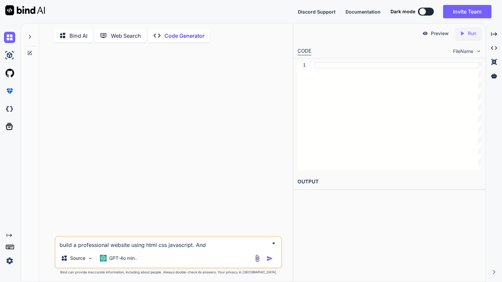
type textarea "build a professional website using html css javascript. And m"
type textarea "x"
type textarea "build a professional website using html css javascript. And ma"
type textarea "x"
type textarea "build a professional website using html css javascript. And mak"
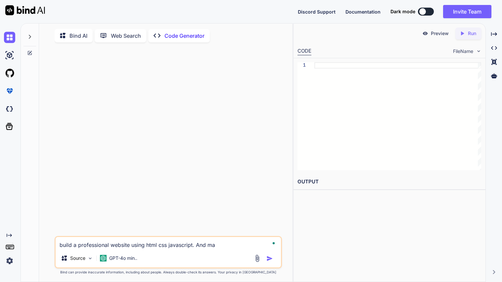
type textarea "x"
type textarea "build a professional website using html css javascript. And make"
type textarea "x"
type textarea "build a professional website using html css javascript. And make"
type textarea "x"
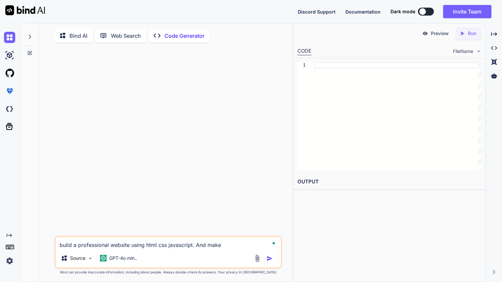
type textarea "build a professional website using html css javascript. And make i"
type textarea "x"
type textarea "build a professional website using html css javascript. And make it"
type textarea "x"
type textarea "build a professional website using html css javascript. And make it"
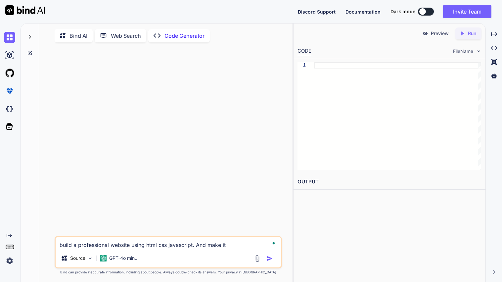
type textarea "x"
type textarea "build a professional website using html css javascript. And make it w"
type textarea "x"
type textarea "build a professional website using html css javascript. And make it wh"
type textarea "x"
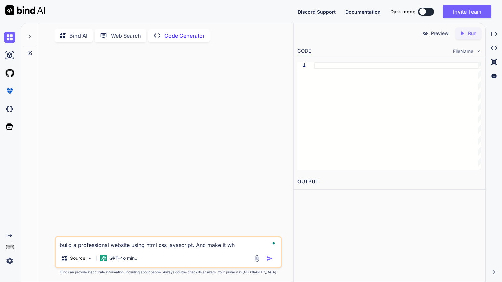
type textarea "build a professional website using html css javascript. And make it whe"
type textarea "x"
type textarea "build a professional website using html css javascript. And make it wher"
type textarea "x"
type textarea "build a professional website using html css javascript. And make it where"
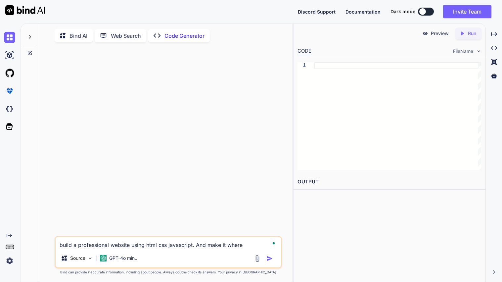
type textarea "x"
type textarea "build a professional website using html css javascript. And make it where"
type textarea "x"
type textarea "build a professional website using html css javascript. And make it where i"
type textarea "x"
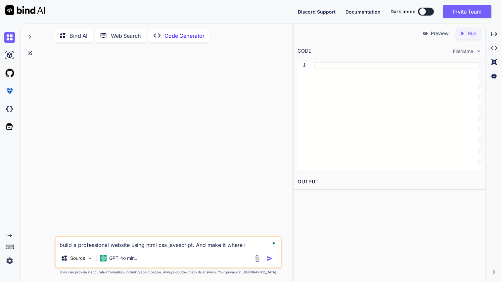
type textarea "build a professional website using html css javascript. And make it where it"
type textarea "x"
type textarea "build a professional website using html css javascript. And make it where it"
type textarea "x"
type textarea "build a professional website using html css javascript. And make it where it c"
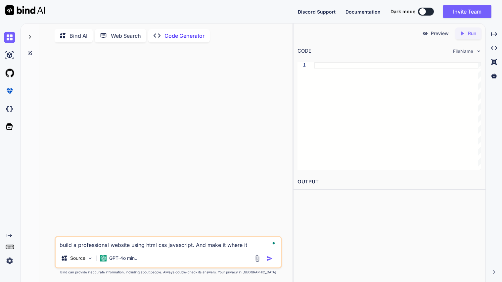
type textarea "x"
type textarea "build a professional website using html css javascript. And make it where it ca"
type textarea "x"
type textarea "build a professional website using html css javascript. And make it where it can"
type textarea "x"
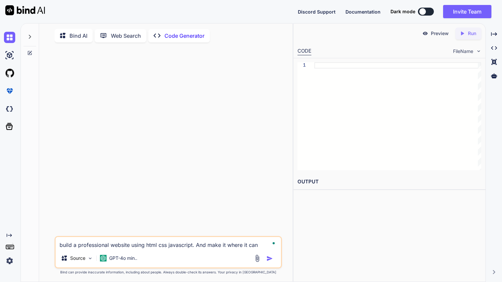
type textarea "build a professional website using html css javascript. And make it where it can"
type textarea "x"
type textarea "build a professional website using html css javascript. And make it where it ca…"
type textarea "x"
type textarea "build a professional website using html css javascript. And make it where it ca…"
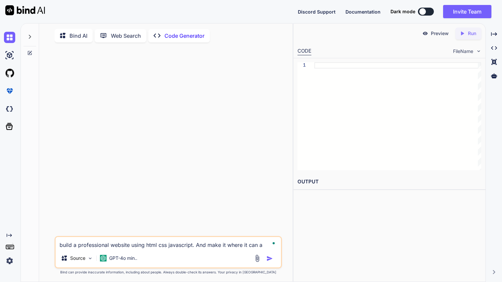
type textarea "x"
type textarea "build a professional website using html css javascript. And make it where it ca…"
type textarea "x"
type textarea "build a professional website using html css javascript. And make it where it ca…"
type textarea "x"
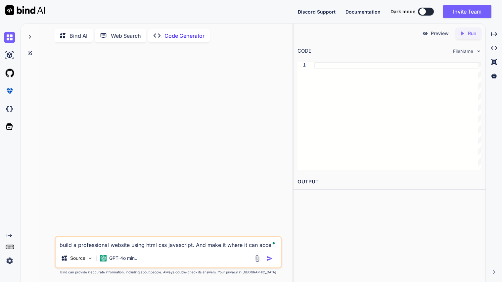
type textarea "build a professional website using html css javascript. And make it where it ca…"
type textarea "x"
type textarea "build a professional website using html css javascript. And make it where it ca…"
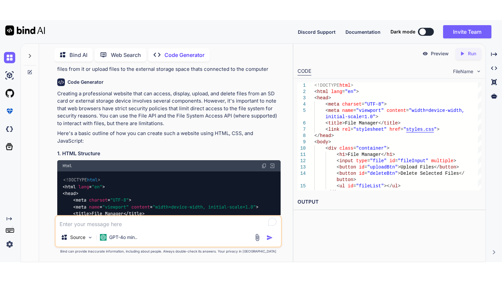
scroll to position [31, 0]
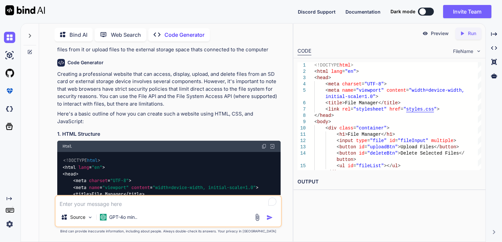
click at [263, 144] on img at bounding box center [263, 146] width 5 height 5
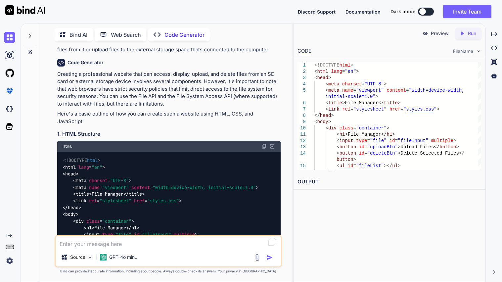
click at [122, 244] on textarea "To enrich screen reader interactions, please activate Accessibility in Grammarl…" at bounding box center [168, 242] width 225 height 12
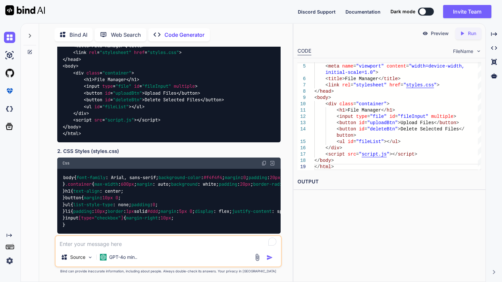
scroll to position [180, 0]
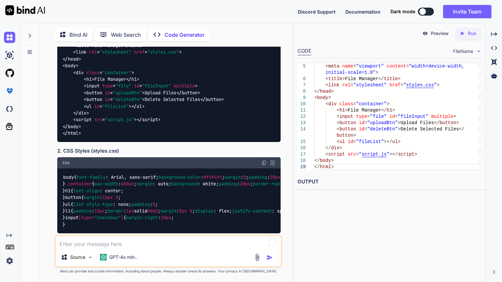
click at [263, 157] on div "Css" at bounding box center [168, 162] width 223 height 11
click at [263, 160] on img at bounding box center [263, 162] width 5 height 5
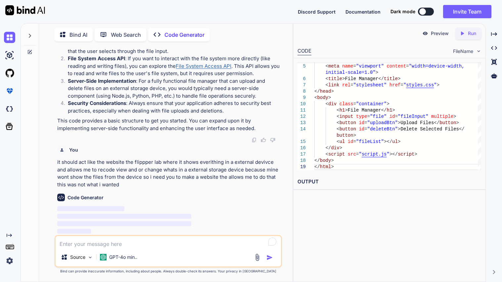
scroll to position [871, 0]
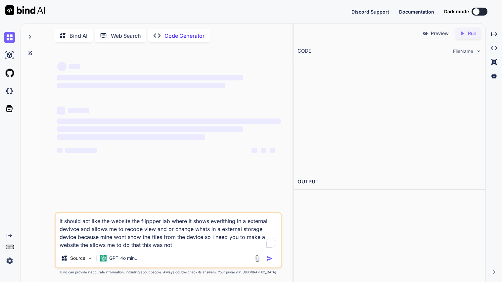
type textarea "x"
click at [179, 247] on textarea "it should act like the website the flippper lab where it shows everithing in a …" at bounding box center [168, 231] width 225 height 36
click at [244, 223] on textarea "it should act like the website the flippper lab where it shows everithing in a …" at bounding box center [168, 231] width 225 height 36
type textarea "it should act like the website the flippper lab where it shows everithing in ex…"
type textarea "x"
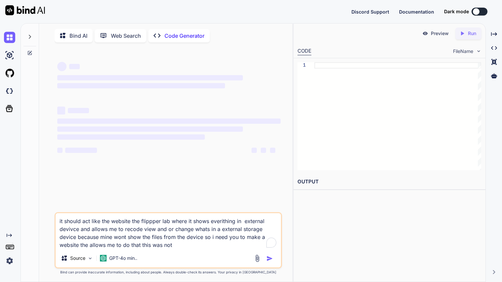
type textarea "it should act like the website the flippper lab where it shows everithing in t …"
type textarea "x"
type textarea "it should act like the website the flippper lab where it shows everithing in th…"
type textarea "x"
type textarea "it should act like the website the flippper lab where it shows everithing in th…"
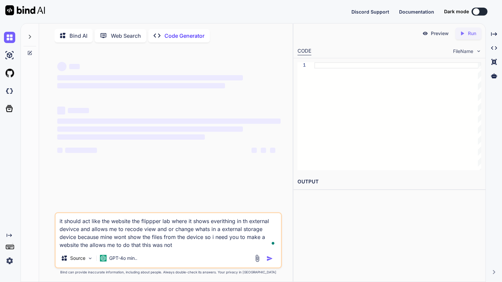
type textarea "x"
click at [176, 249] on textarea "it should act like the website the flippper lab where it shows everithing in th…" at bounding box center [168, 231] width 225 height 36
type textarea "it should act like the website the flippper lab where it shows everithing in th…"
type textarea "x"
type textarea "it should act like the website the flippper lab where it shows everithing in th…"
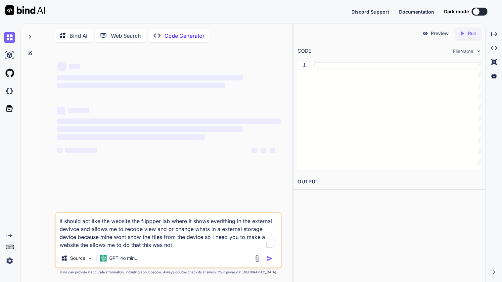
type textarea "x"
type textarea "it should act like the website the flippper lab where it shows everithing in th…"
type textarea "x"
type textarea "it should act like the website the flippper lab where it shows everithing in th…"
type textarea "x"
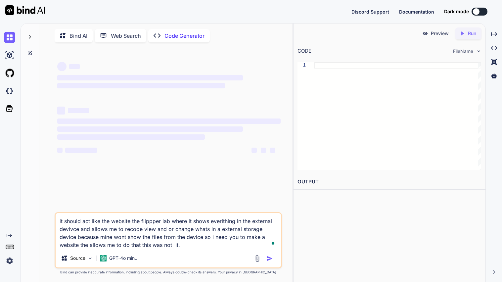
type textarea "it should act like the website the flippper lab where it shows everithing in th…"
type textarea "x"
type textarea "it should act like the website the flippper lab where it shows everithing in th…"
type textarea "x"
type textarea "it should act like the website the flippper lab where it shows everithing in th…"
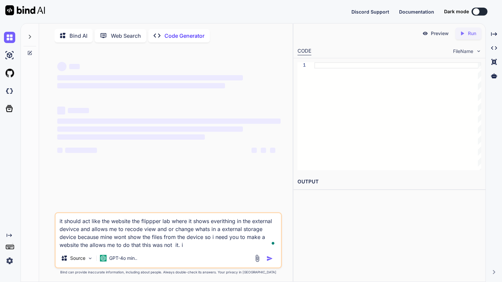
type textarea "x"
type textarea "it should act like the website the flippper lab where it shows everithing in th…"
type textarea "x"
type textarea "it should act like the website the flippper lab where it shows everithing in th…"
type textarea "x"
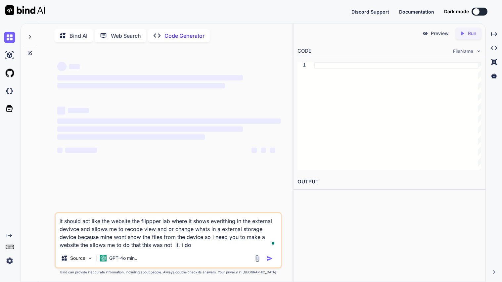
type textarea "it should act like the website the flippper lab where it shows everithing in th…"
type textarea "x"
type textarea "it should act like the website the flippper lab where it shows everithing in th…"
type textarea "x"
type textarea "it should act like the website the flippper lab where it shows everithing in th…"
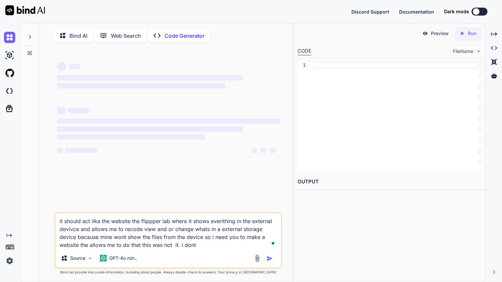
type textarea "x"
type textarea "it should act like the website the flippper lab where it shows everithing in th…"
type textarea "x"
type textarea "it should act like the website the flippper lab where it shows everithing in th…"
type textarea "x"
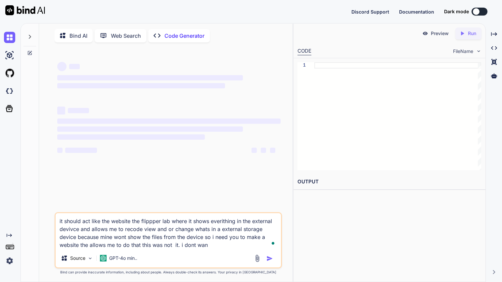
type textarea "it should act like the website the flippper lab where it shows everithing in th…"
type textarea "x"
type textarea "it should act like the website the flippper lab where it shows everithing in th…"
type textarea "x"
type textarea "it should act like the website the flippper lab where it shows everithing in th…"
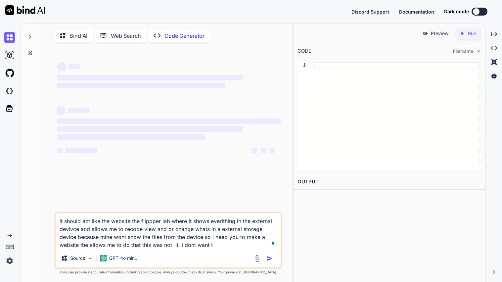
type textarea "x"
type textarea "it should act like the website the flippper lab where it shows everithing in th…"
type textarea "x"
type textarea "it should act like the website the flippper lab where it shows everithing in th…"
type textarea "x"
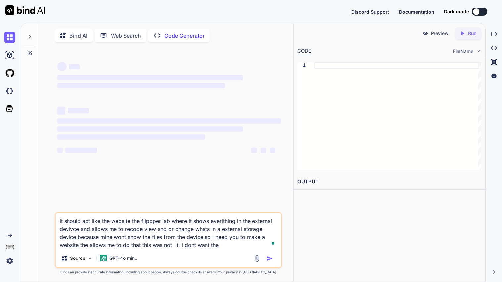
type textarea "it should act like the website the flippper lab where it shows everithing in th…"
type textarea "x"
type textarea "it should act like the website the flippper lab where it shows everithing in th…"
type textarea "x"
type textarea "it should act like the website the flippper lab where it shows everithing in th…"
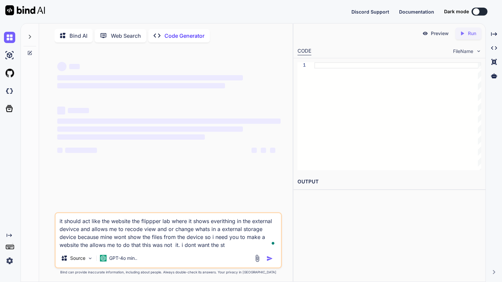
type textarea "x"
type textarea "it should act like the website the flippper lab where it shows everithing in th…"
type textarea "x"
type textarea "it should act like the website the flippper lab where it shows everithing in th…"
type textarea "x"
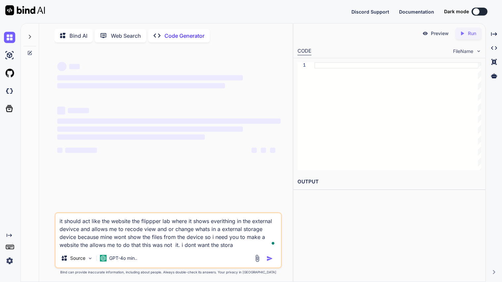
type textarea "it should act like the website the flippper lab where it shows everithing in th…"
type textarea "x"
type textarea "it should act like the website the flippper lab where it shows everithing in th…"
type textarea "x"
type textarea "it should act like the website the flippper lab where it shows everithing in th…"
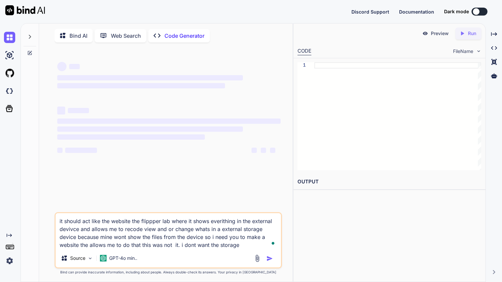
type textarea "x"
type textarea "it should act like the website the flippper lab where it shows everithing in th…"
type textarea "x"
type textarea "it should act like the website the flippper lab where it shows everithing in th…"
type textarea "x"
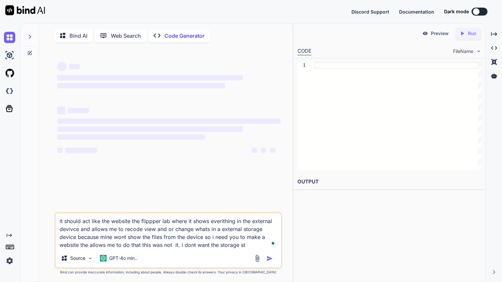
type textarea "it should act like the website the flippper lab where it shows everithing in th…"
type textarea "x"
type textarea "it should act like the website the flippper lab where it shows everithing in th…"
type textarea "x"
type textarea "it should act like the website the flippper lab where it shows everithing in th…"
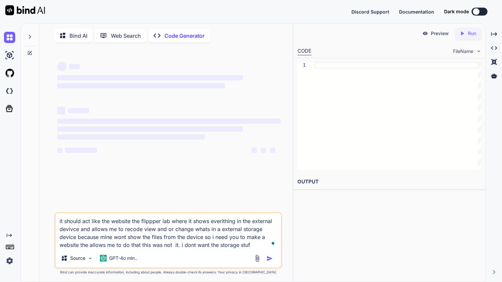
type textarea "x"
type textarea "it should act like the website the flippper lab where it shows everithing in th…"
type textarea "x"
type textarea "it should act like the website the flippper lab where it shows everithing in th…"
type textarea "x"
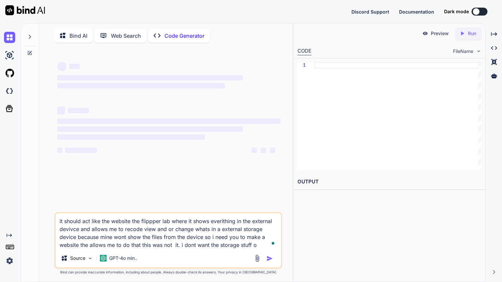
type textarea "it should act like the website the flippper lab where it shows everithing in th…"
type textarea "x"
type textarea "it should act like the website the flippper lab where it shows everithing in th…"
type textarea "x"
type textarea "it should act like the website the flippper lab where it shows everithing in th…"
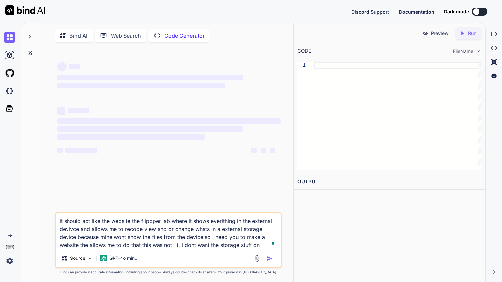
type textarea "x"
type textarea "it should act like the website the flippper lab where it shows everithing in th…"
type textarea "x"
type textarea "it should act like the website the flippper lab where it shows everithing in th…"
type textarea "x"
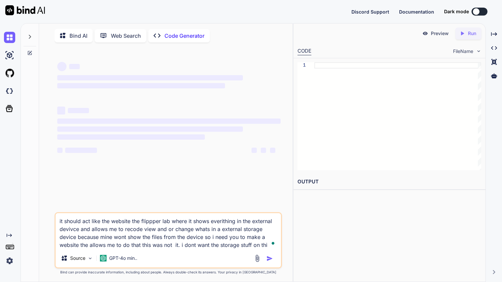
type textarea "it should act like the website the flippper lab where it shows everithing in th…"
type textarea "x"
type textarea "it should act like the website the flippper lab where it shows everithing in th…"
type textarea "x"
type textarea "it should act like the website the flippper lab where it shows everithing in th…"
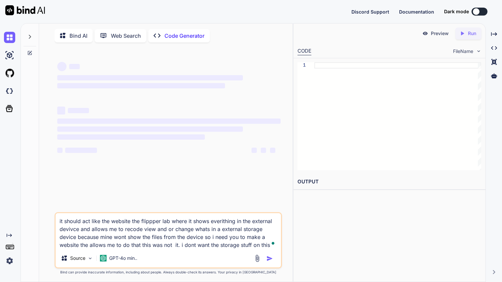
type textarea "x"
type textarea "it should act like the website the flippper lab where it shows everithing in th…"
type textarea "x"
type textarea "it should act like the website the flippper lab where it shows everithing in th…"
type textarea "x"
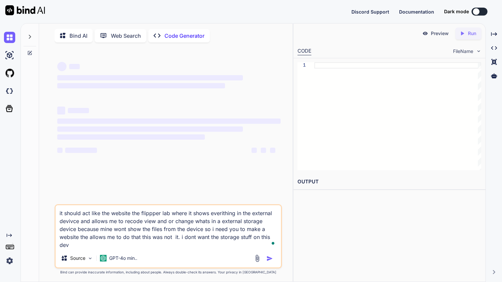
type textarea "it should act like the website the flippper lab where it shows everithing in th…"
type textarea "x"
type textarea "it should act like the website the flippper lab where it shows everithing in th…"
type textarea "x"
type textarea "it should act like the website the flippper lab where it shows everithing in th…"
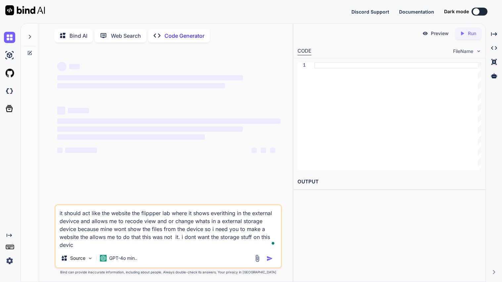
type textarea "x"
type textarea "it should act like the website the flippper lab where it shows everithing in th…"
type textarea "x"
type textarea "it should act like the website the flippper lab where it shows everithing in th…"
type textarea "x"
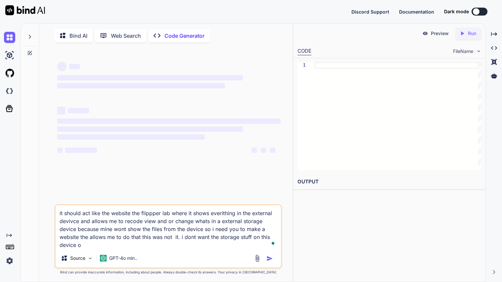
type textarea "it should act like the website the flippper lab where it shows everithing in th…"
type textarea "x"
type textarea "it should act like the website the flippper lab where it shows everithing in th…"
type textarea "x"
type textarea "it should act like the website the flippper lab where it shows everithing in th…"
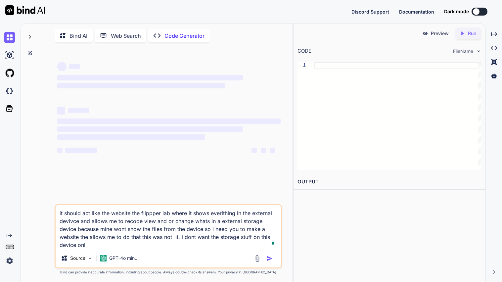
type textarea "x"
type textarea "it should act like the website the flippper lab where it shows everithing in th…"
type textarea "x"
type textarea "it should act like the website the flippper lab where it shows everithing in th…"
type textarea "x"
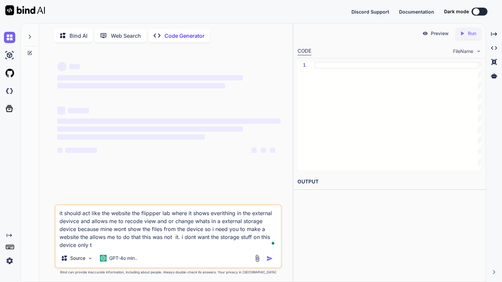
type textarea "it should act like the website the flippper lab where it shows everithing in th…"
type textarea "x"
type textarea "it should act like the website the flippper lab where it shows everithing in th…"
type textarea "x"
type textarea "it should act like the website the flippper lab where it shows everithing in th…"
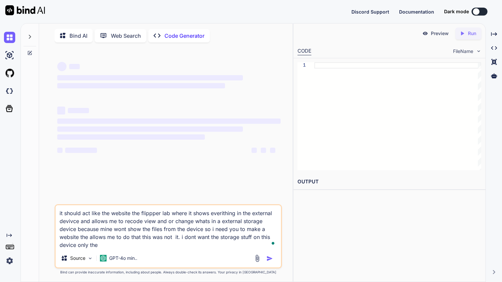
type textarea "x"
type textarea "it should act like the website the flippper lab where it shows everithing in th…"
type textarea "x"
type textarea "it should act like the website the flippper lab where it shows everithing in th…"
type textarea "x"
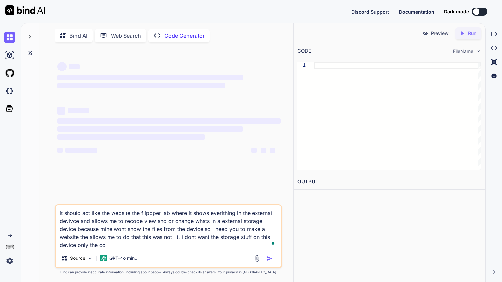
type textarea "it should act like the website the flippper lab where it shows everithing in th…"
type textarea "x"
type textarea "it should act like the website the flippper lab where it shows everithing in th…"
type textarea "x"
type textarea "it should act like the website the flippper lab where it shows everithing in th…"
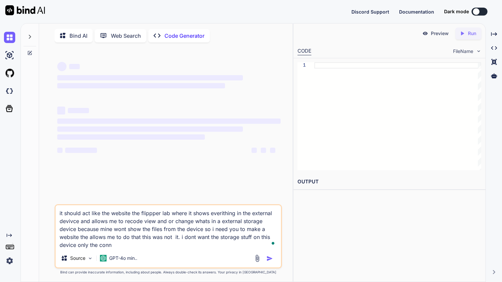
type textarea "x"
type textarea "it should act like the website the flippper lab where it shows everithing in th…"
type textarea "x"
type textarea "it should act like the website the flippper lab where it shows everithing in th…"
type textarea "x"
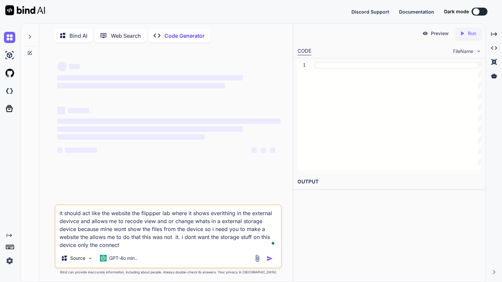
type textarea "it should act like the website the flippper lab where it shows everithing in th…"
type textarea "x"
type textarea "it should act like the website the flippper lab where it shows everithing in th…"
type textarea "x"
type textarea "it should act like the website the flippper lab where it shows everithing in th…"
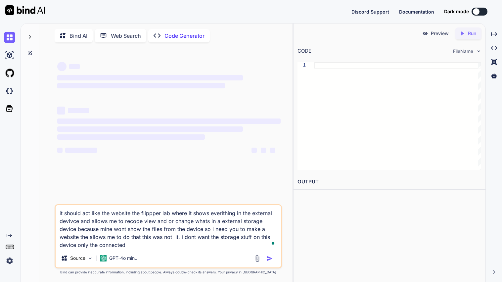
type textarea "x"
type textarea "it should act like the website the flippper lab where it shows everithing in th…"
type textarea "x"
type textarea "it should act like the website the flippper lab where it shows everithing in th…"
type textarea "x"
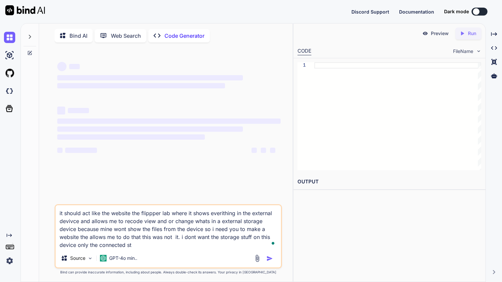
type textarea "it should act like the website the flippper lab where it shows everithing in th…"
type textarea "x"
type textarea "it should act like the website the flippper lab where it shows everithing in th…"
type textarea "x"
type textarea "it should act like the website the flippper lab where it shows everithing in th…"
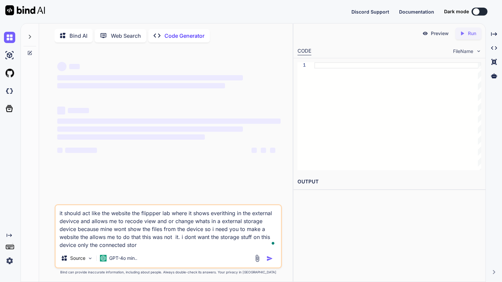
type textarea "x"
type textarea "it should act like the website the flippper lab where it shows everithing in th…"
type textarea "x"
type textarea "it should act like the website the flippper lab where it shows everithing in th…"
type textarea "x"
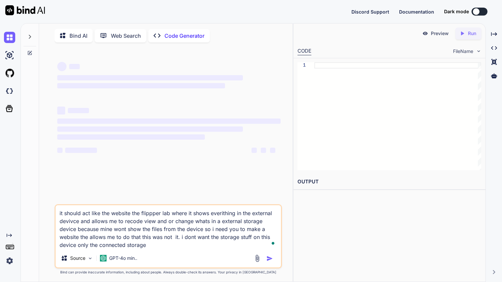
type textarea "it should act like the website the flippper lab where it shows everithing in th…"
type textarea "x"
type textarea "it should act like the website the flippper lab where it shows everithing in th…"
type textarea "x"
type textarea "it should act like the website the flippper lab where it shows everithing in th…"
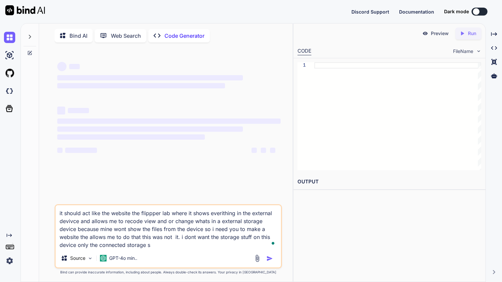
type textarea "x"
type textarea "it should act like the website the flippper lab where it shows everithing in th…"
type textarea "x"
type textarea "it should act like the website the flippper lab where it shows everithing in th…"
type textarea "x"
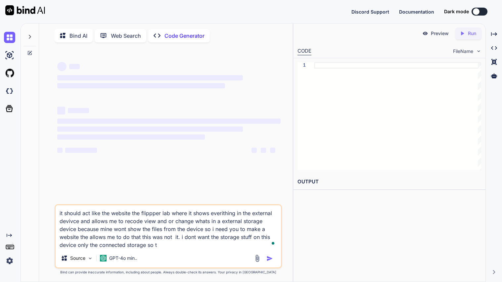
type textarea "it should act like the website the flippper lab where it shows everithing in th…"
type textarea "x"
type textarea "it should act like the website the flippper lab where it shows everithing in th…"
type textarea "x"
type textarea "it should act like the website the flippper lab where it shows everithing in th…"
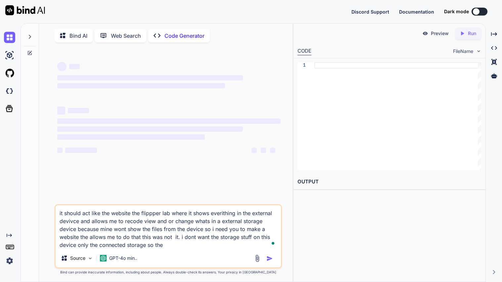
type textarea "x"
type textarea "it should act like the website the flippper lab where it shows everithing in th…"
type textarea "x"
type textarea "it should act like the website the flippper lab where it shows everithing in th…"
type textarea "x"
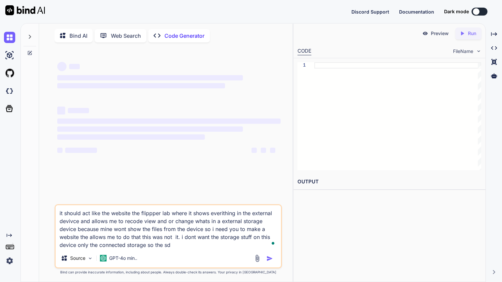
type textarea "it should act like the website the flippper lab where it shows everithing in th…"
type textarea "x"
type textarea "it should act like the website the flippper lab where it shows everithing in th…"
type textarea "x"
type textarea "it should act like the website the flippper lab where it shows everithing in th…"
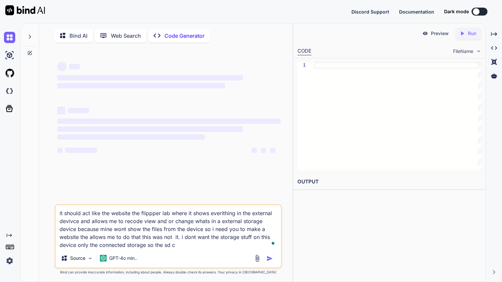
type textarea "x"
type textarea "it should act like the website the flippper lab where it shows everithing in th…"
type textarea "x"
type textarea "it should act like the website the flippper lab where it shows everithing in th…"
type textarea "x"
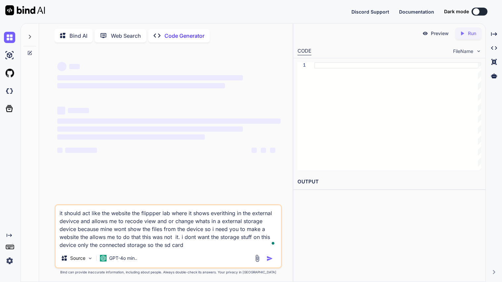
type textarea "it should act like the website the flippper lab where it shows everithing in th…"
type textarea "x"
type textarea "it should act like the website the flippper lab where it shows everithing in th…"
type textarea "x"
type textarea "it should act like the website the flippper lab where it shows everithing in th…"
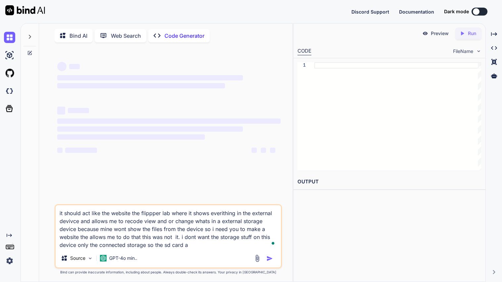
type textarea "x"
type textarea "it should act like the website the flippper lab where it shows everithing in th…"
type textarea "x"
type textarea "it should act like the website the flippper lab where it shows everithing in th…"
type textarea "x"
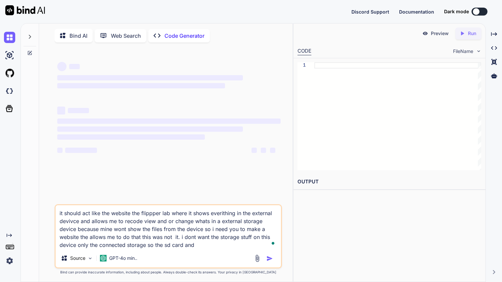
type textarea "it should act like the website the flippper lab where it shows everithing in th…"
type textarea "x"
type textarea "it should act like the website the flippper lab where it shows everithing in th…"
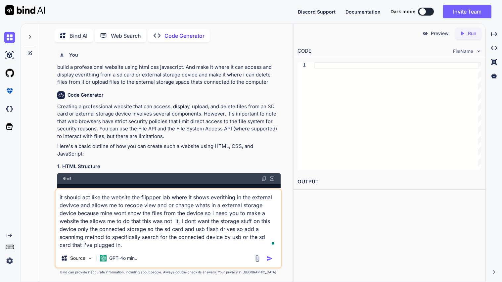
scroll to position [2, 0]
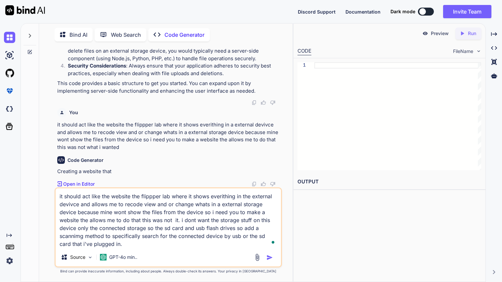
click at [125, 245] on textarea "it should act like the website the flippper lab where it shows everithing in th…" at bounding box center [168, 218] width 225 height 60
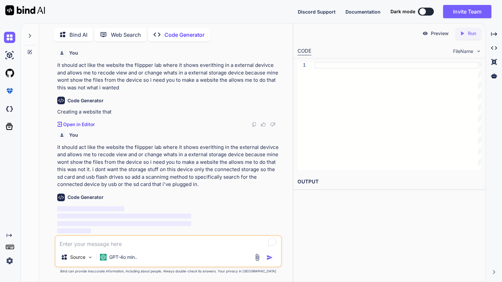
scroll to position [968, 0]
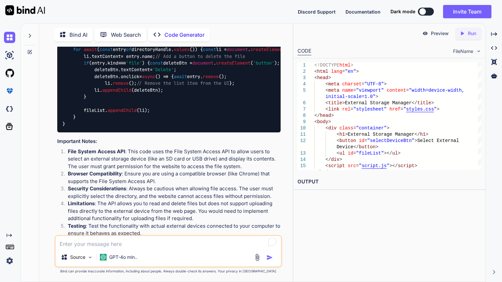
scroll to position [1163, 0]
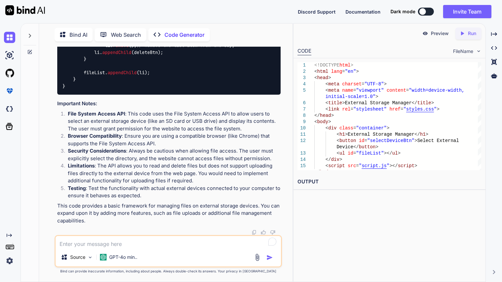
scroll to position [1278, 0]
